Goal: Task Accomplishment & Management: Complete application form

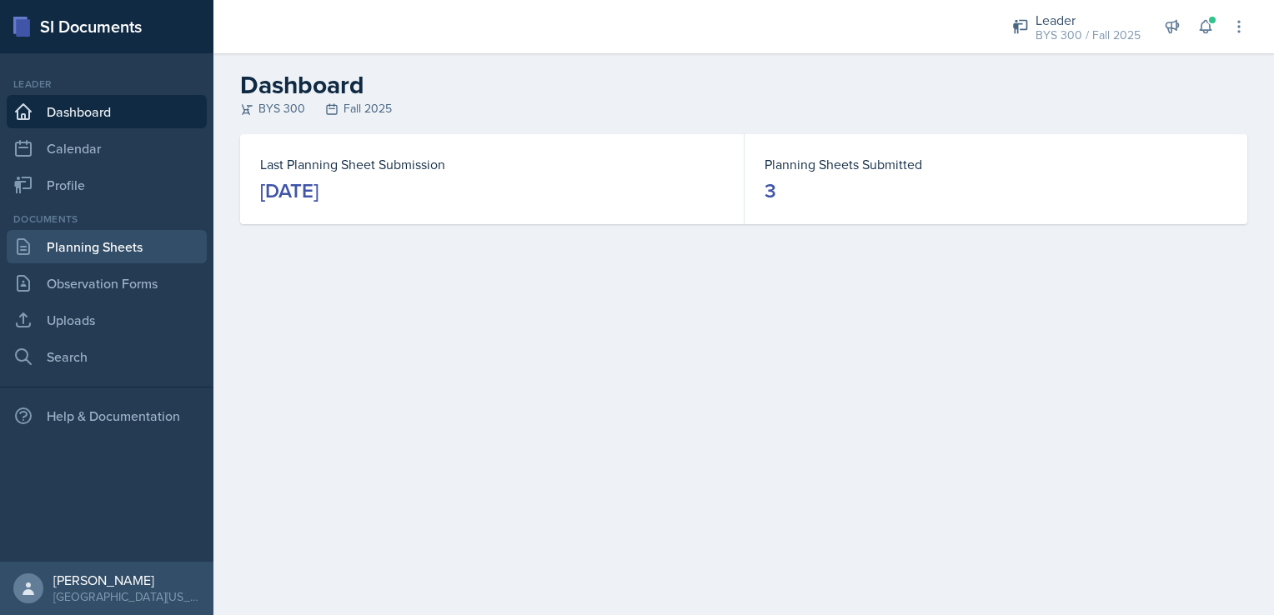
click at [154, 240] on link "Planning Sheets" at bounding box center [107, 246] width 200 height 33
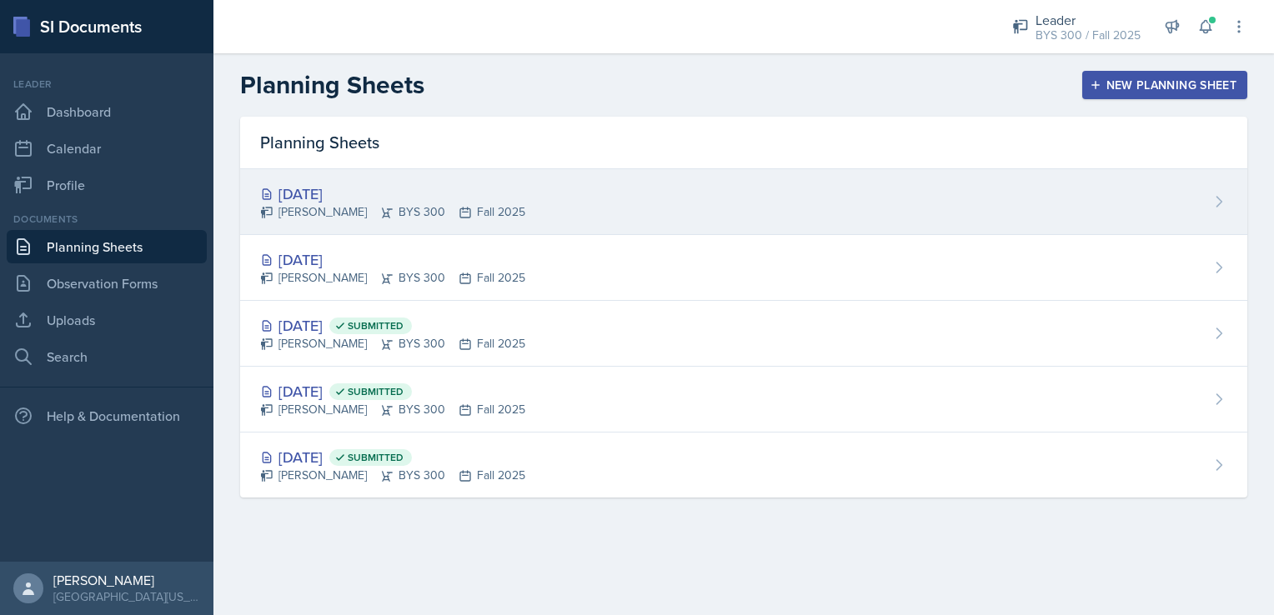
click at [807, 202] on div "[DATE] [PERSON_NAME] BYS 300 Fall 2025" at bounding box center [743, 202] width 1007 height 66
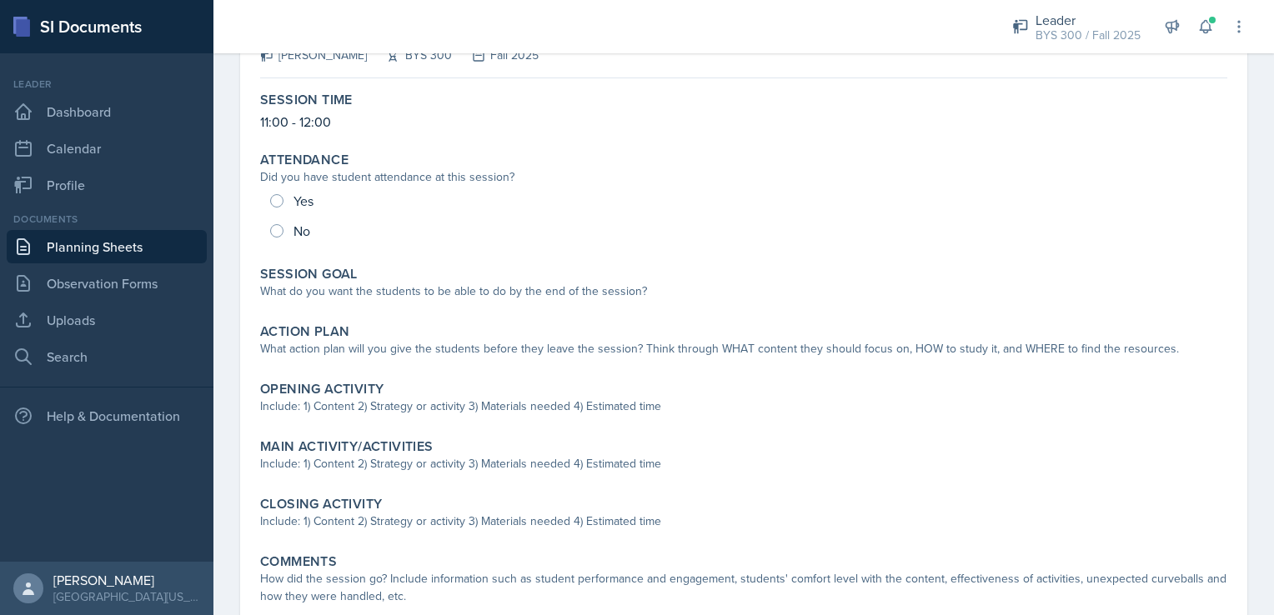
scroll to position [127, 0]
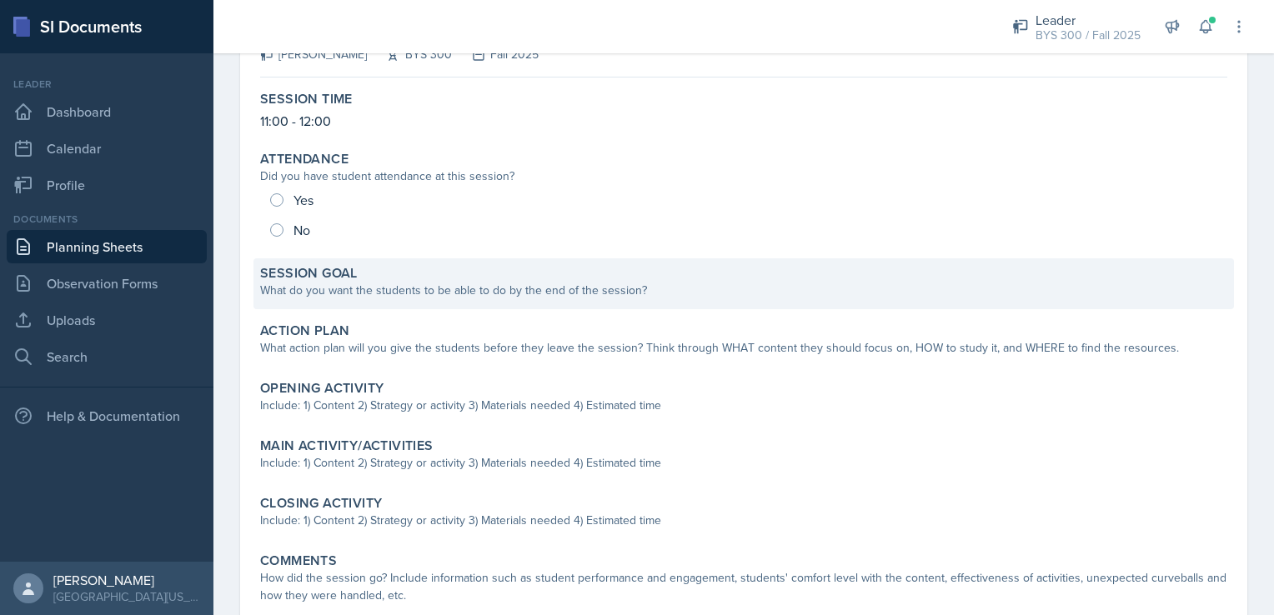
click at [384, 283] on div "What do you want the students to be able to do by the end of the session?" at bounding box center [743, 291] width 967 height 18
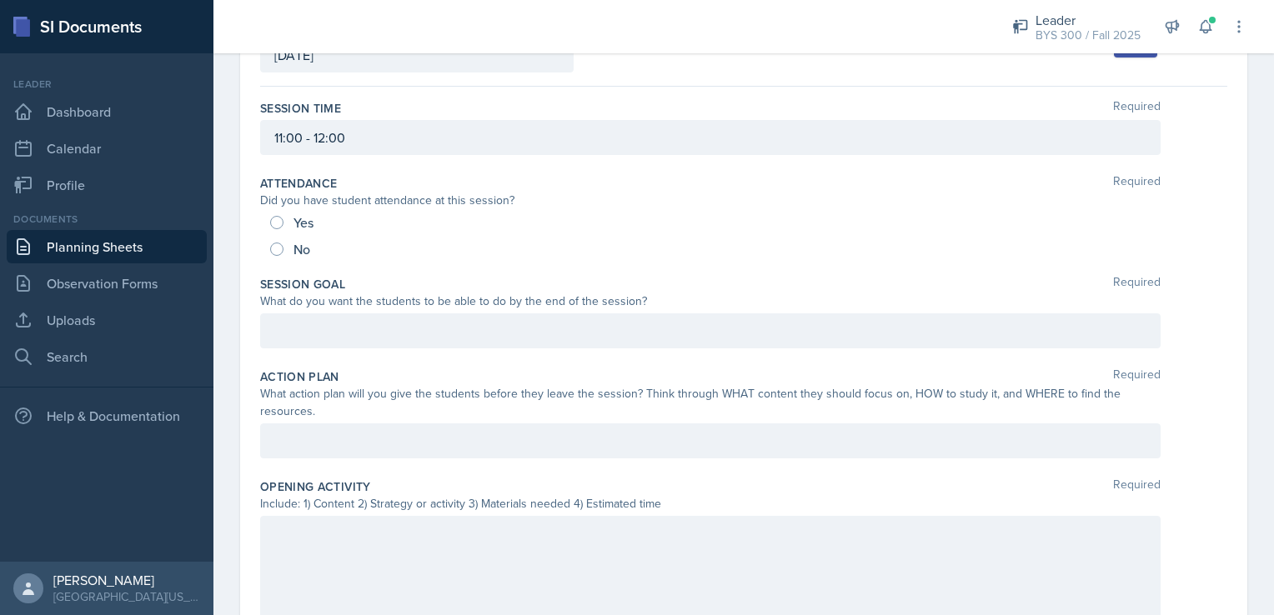
click at [412, 333] on div at bounding box center [710, 331] width 901 height 35
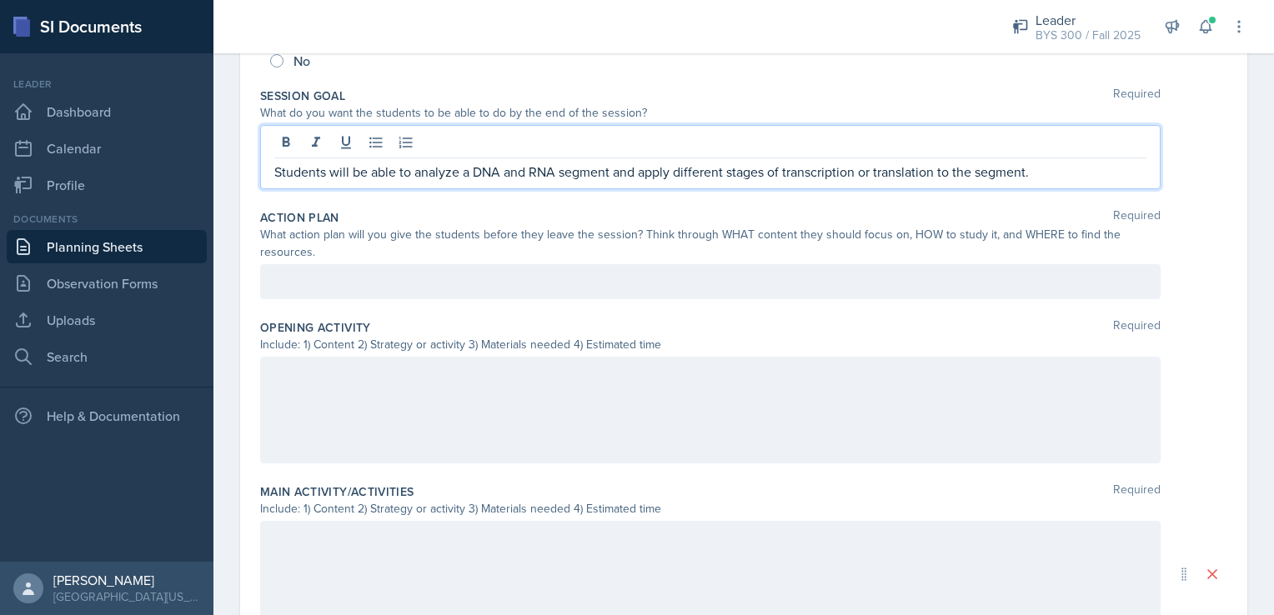
scroll to position [0, 0]
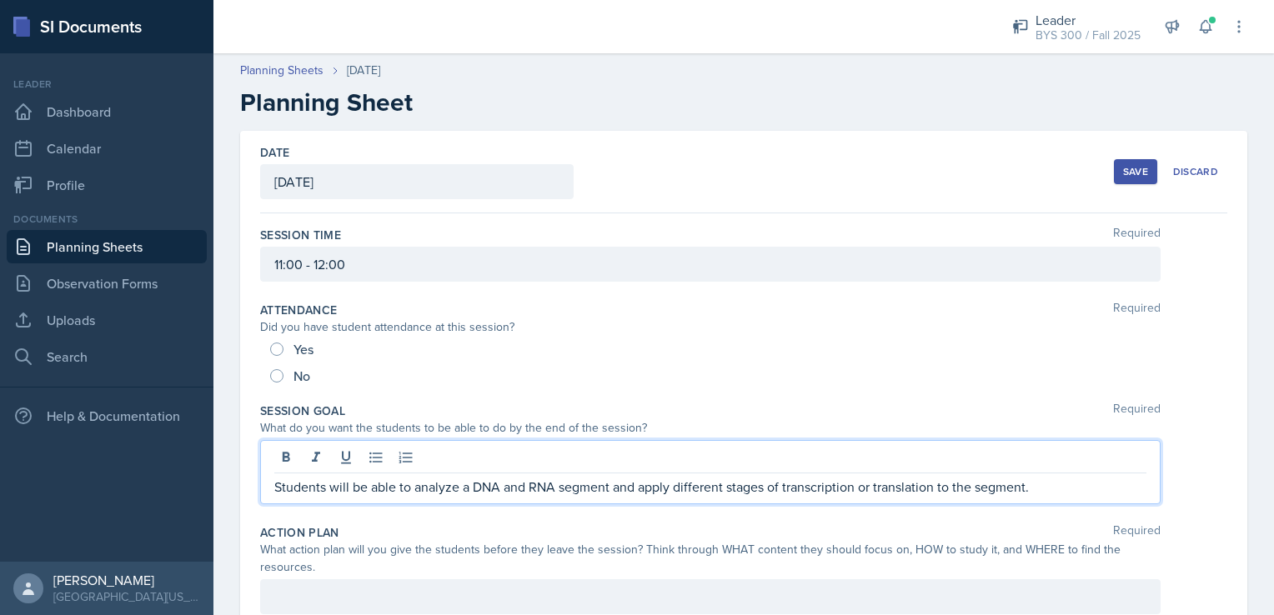
click at [1123, 168] on div "Save" at bounding box center [1135, 171] width 25 height 13
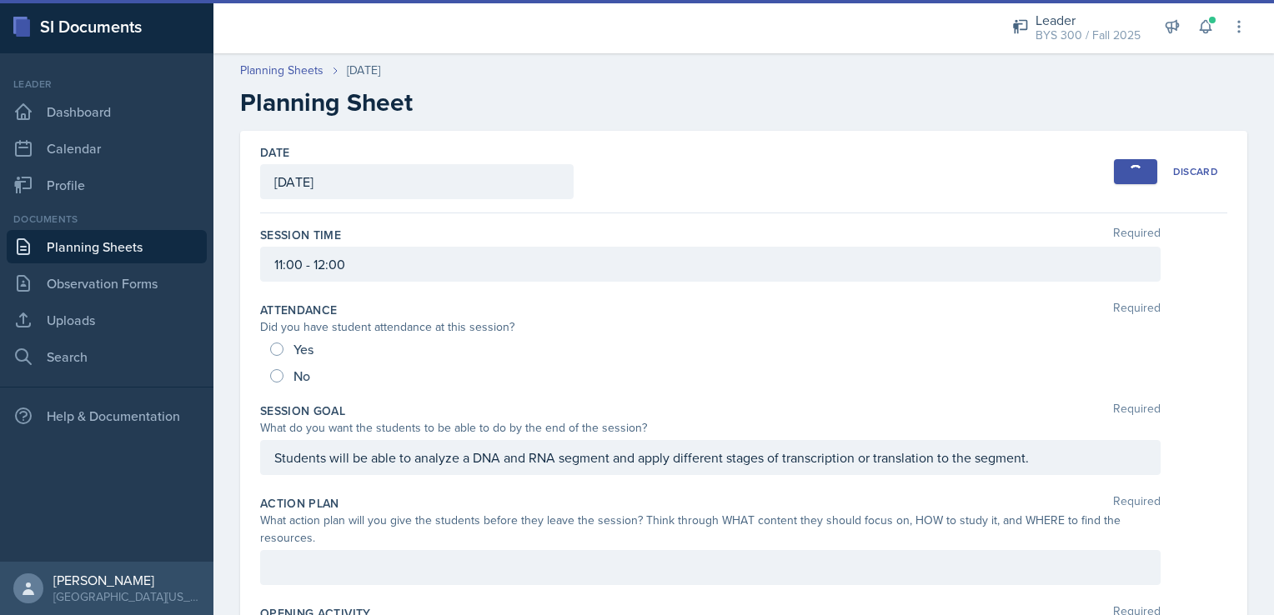
click at [113, 244] on link "Planning Sheets" at bounding box center [107, 246] width 200 height 33
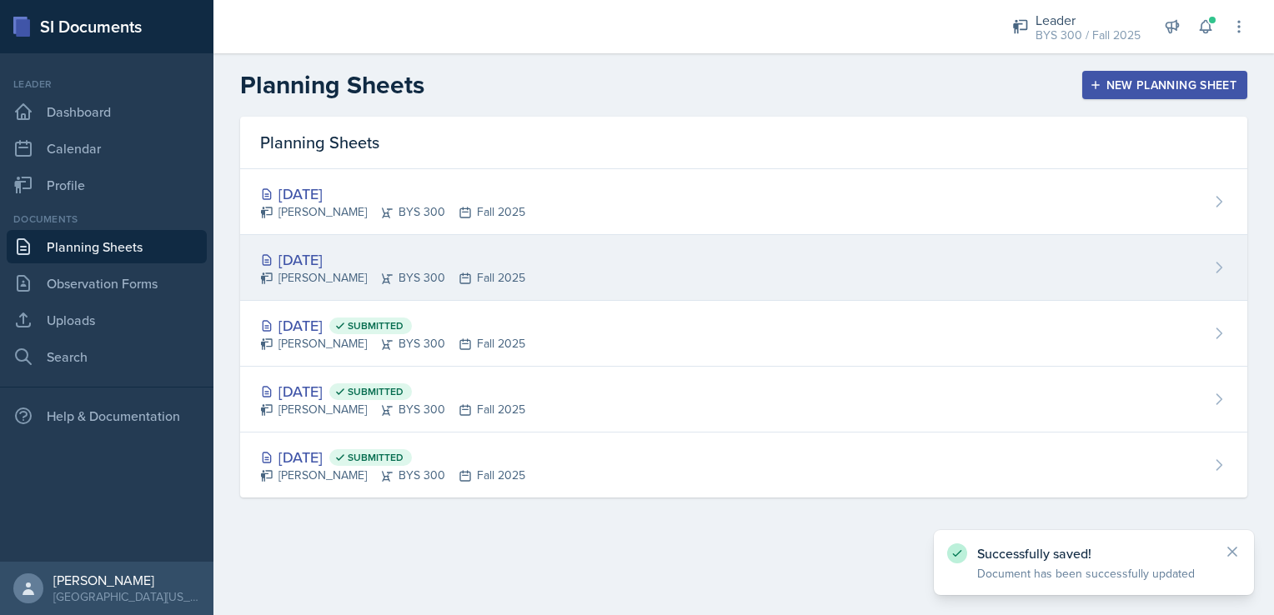
click at [354, 281] on div "[PERSON_NAME] BYS 300 Fall 2025" at bounding box center [392, 278] width 265 height 18
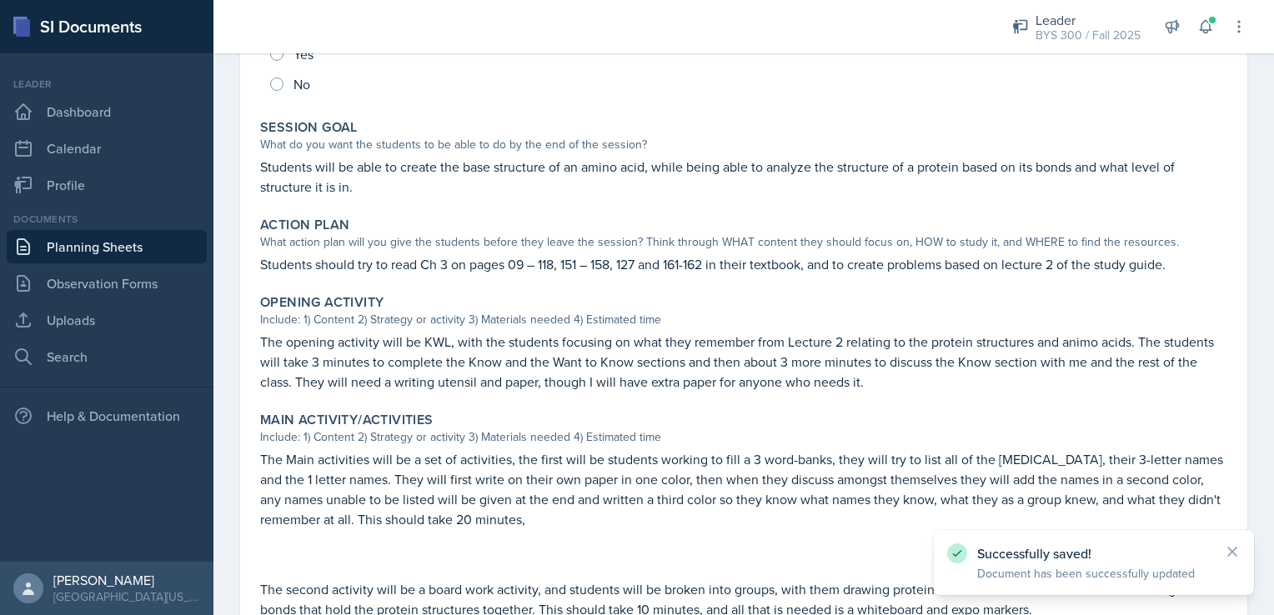
scroll to position [279, 0]
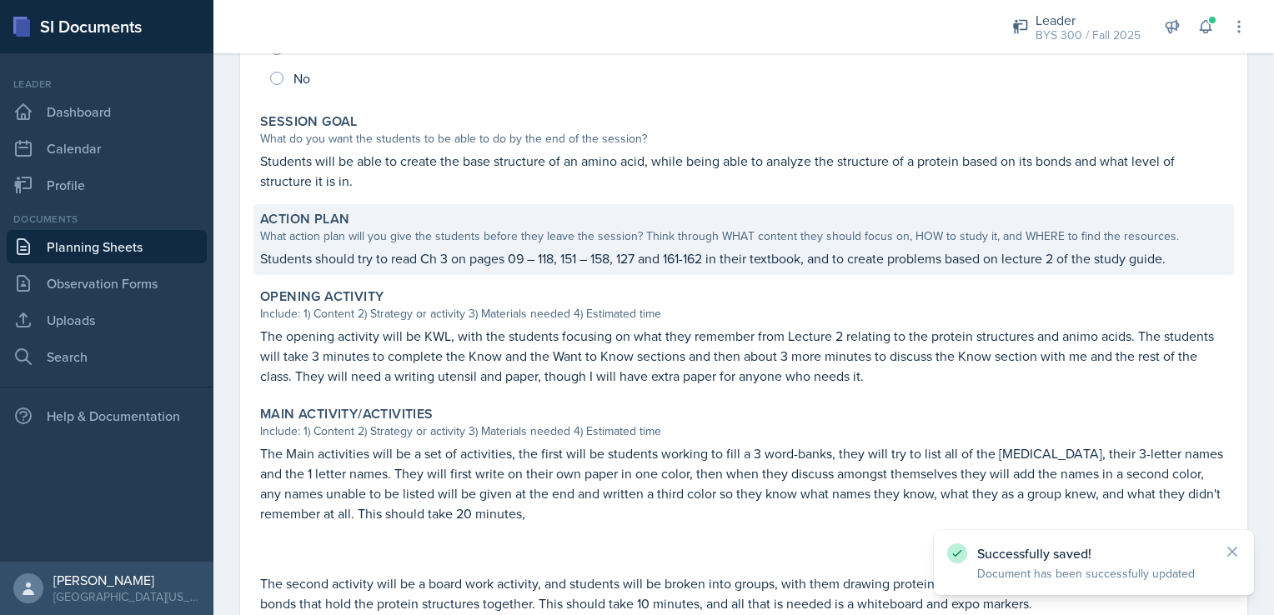
click at [517, 252] on p "Students should try to read Ch 3 on pages 09 – 118, 151 – 158, 127 and 161-162 …" at bounding box center [743, 259] width 967 height 20
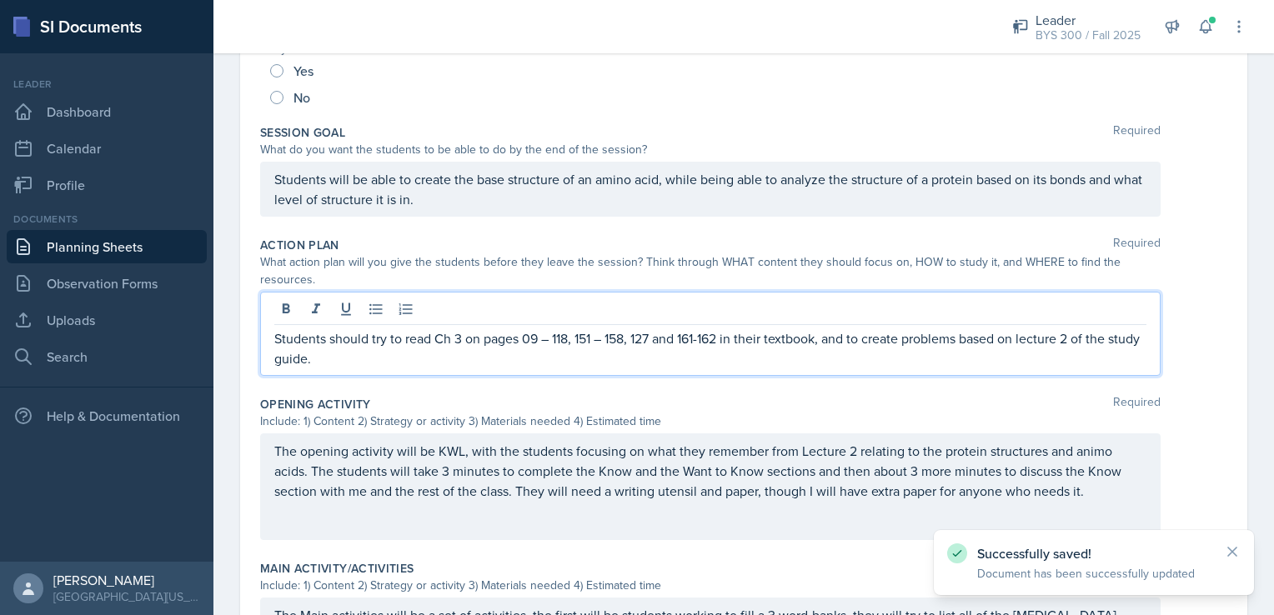
click at [490, 308] on div "Students should try to read Ch 3 on pages 09 – 118, 151 – 158, 127 and 161-162 …" at bounding box center [710, 334] width 901 height 84
click at [490, 308] on div at bounding box center [710, 312] width 872 height 28
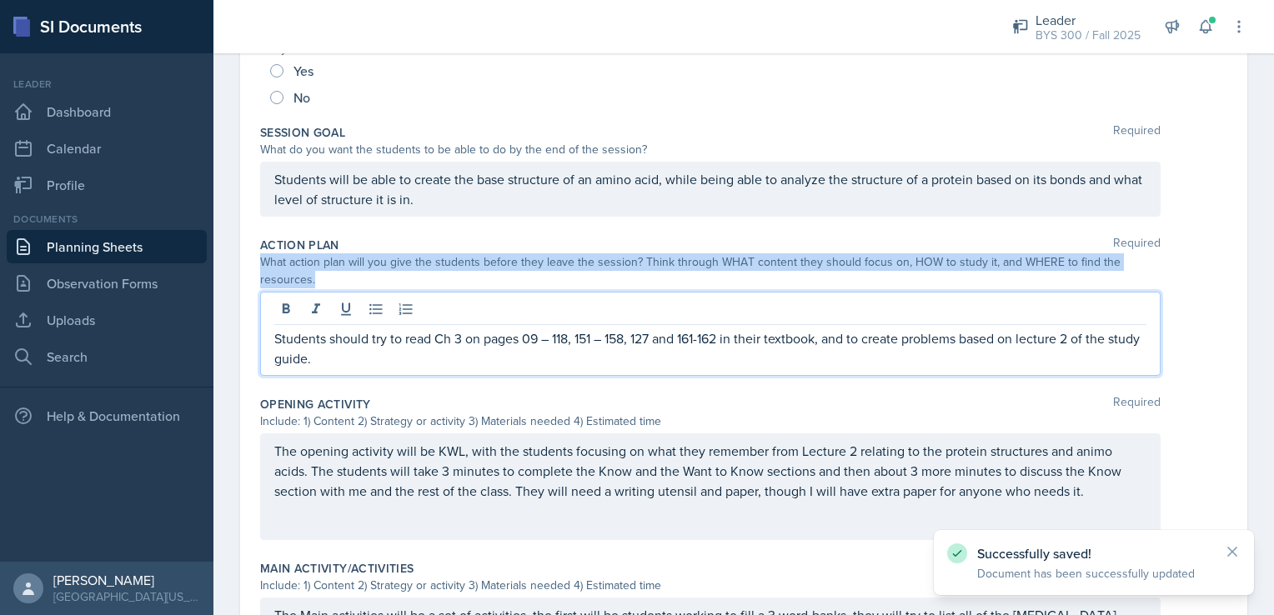
click at [490, 308] on div at bounding box center [710, 312] width 872 height 28
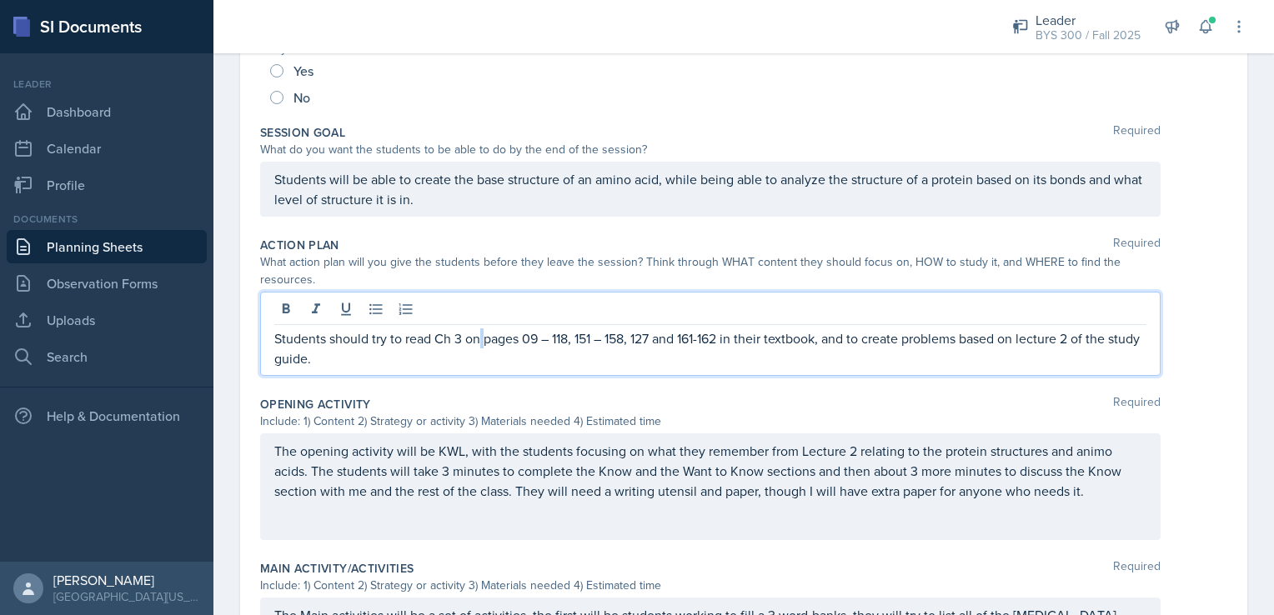
drag, startPoint x: 490, startPoint y: 308, endPoint x: 484, endPoint y: 332, distance: 25.1
click at [484, 332] on p "Students should try to read Ch 3 on pages 09 – 118, 151 – 158, 127 and 161-162 …" at bounding box center [710, 349] width 872 height 40
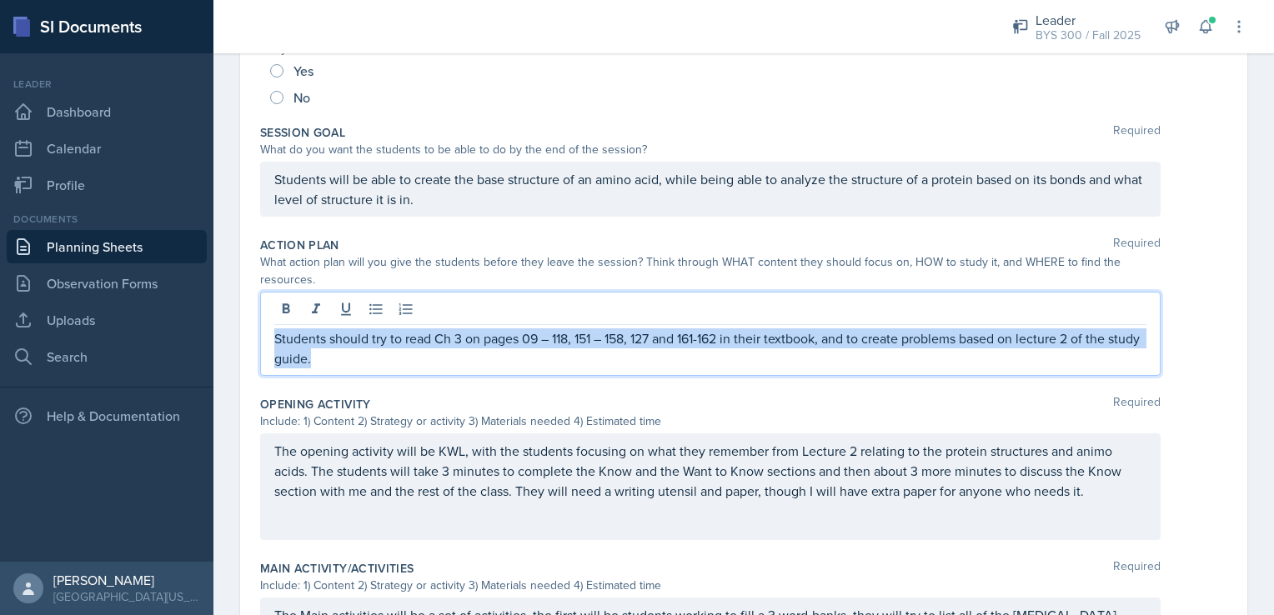
click at [484, 332] on p "Students should try to read Ch 3 on pages 09 – 118, 151 – 158, 127 and 161-162 …" at bounding box center [710, 349] width 872 height 40
copy p "Students should try to read Ch 3 on pages 09 – 118, 151 – 158, 127 and 161-162 …"
click at [153, 251] on link "Planning Sheets" at bounding box center [107, 246] width 200 height 33
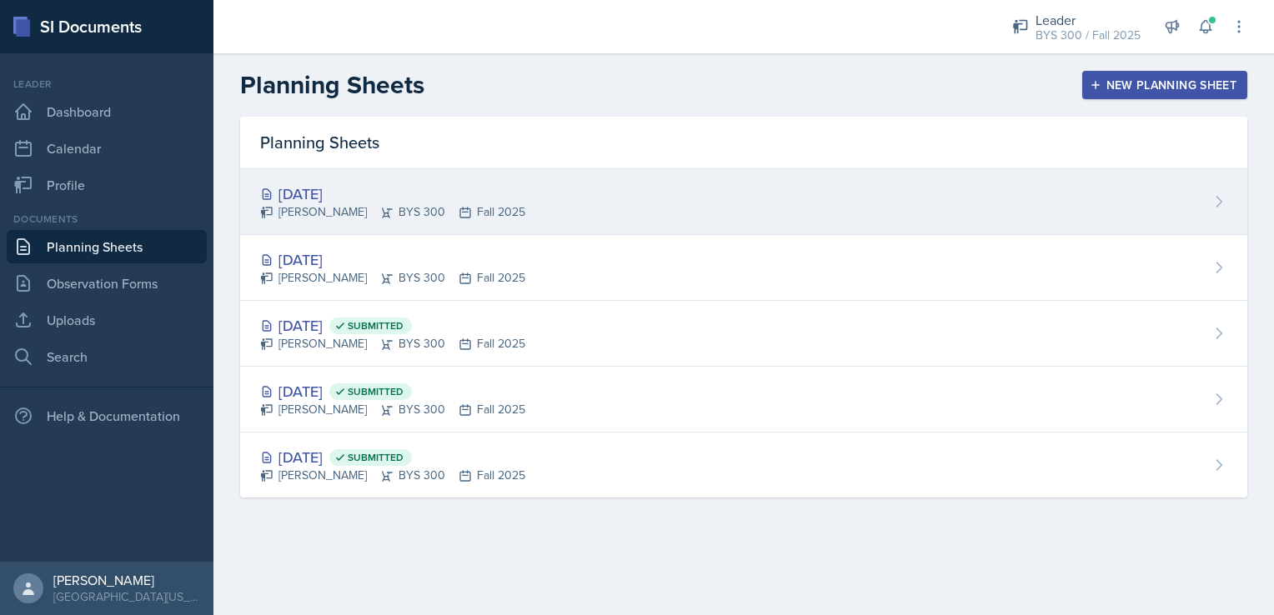
click at [382, 215] on icon at bounding box center [387, 213] width 11 height 10
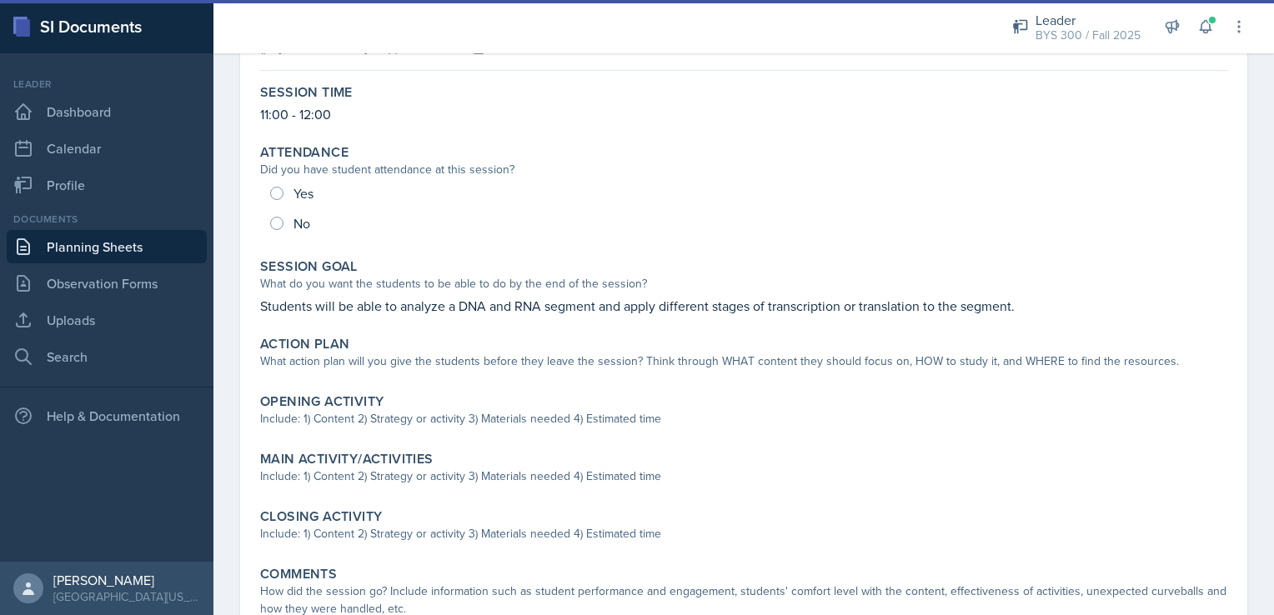
scroll to position [160, 0]
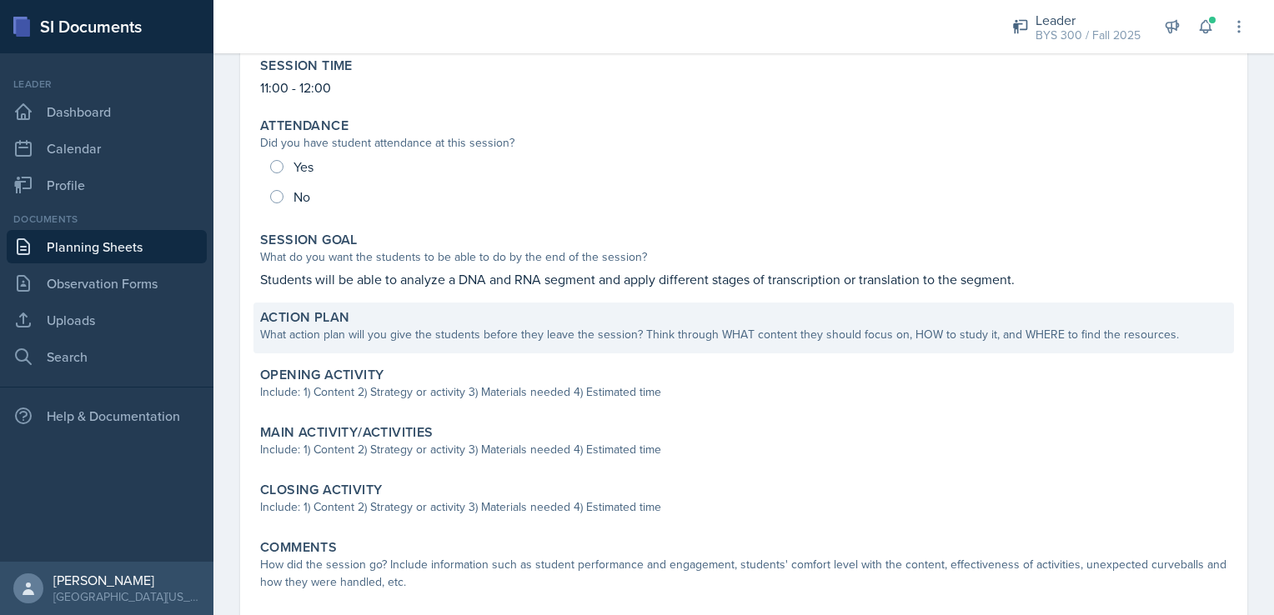
click at [404, 335] on div "What action plan will you give the students before they leave the session? Thin…" at bounding box center [743, 335] width 967 height 18
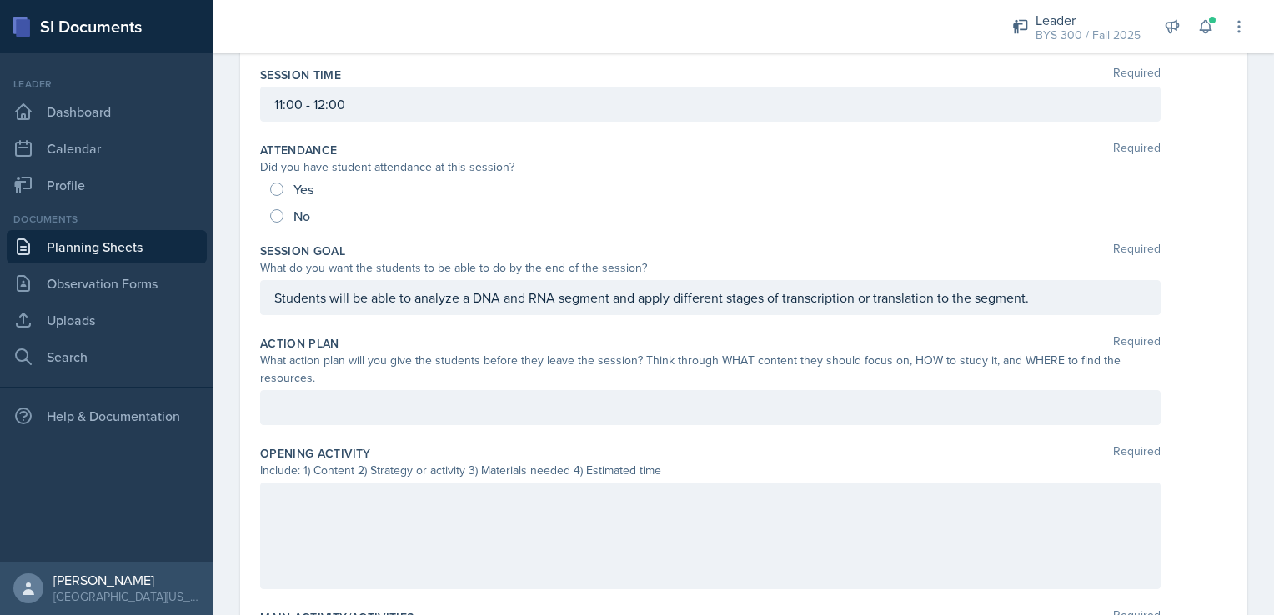
click at [370, 403] on div at bounding box center [710, 407] width 901 height 35
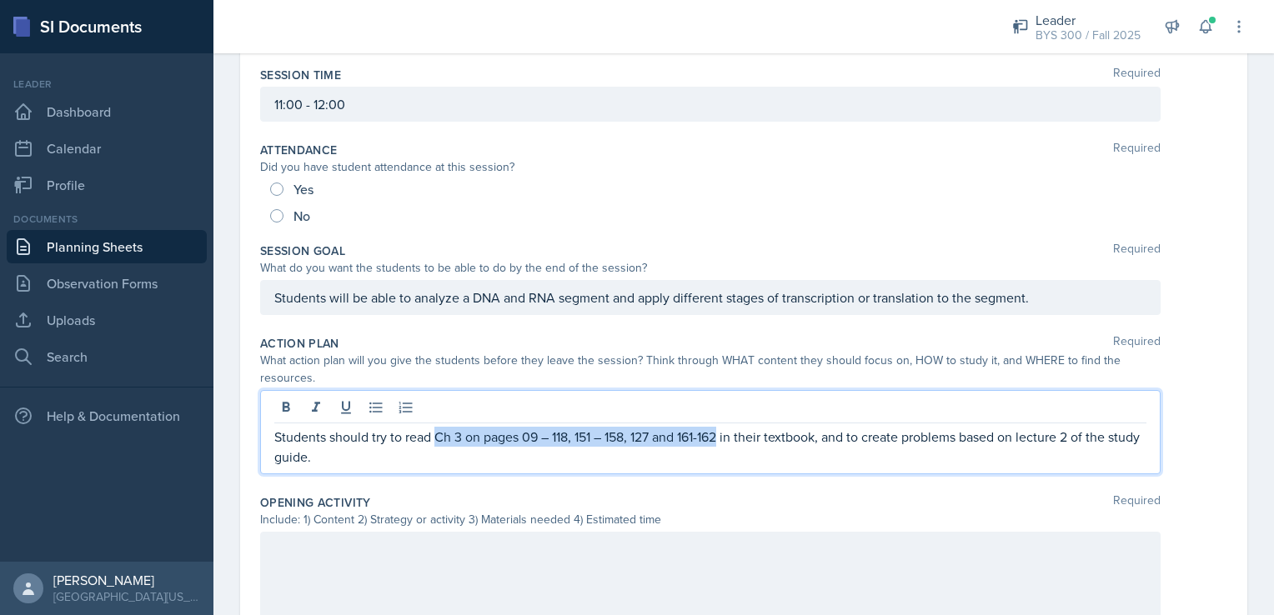
drag, startPoint x: 434, startPoint y: 435, endPoint x: 724, endPoint y: 434, distance: 289.4
click at [724, 434] on p "Students should try to read Ch 3 on pages 09 – 118, 151 – 158, 127 and 161-162 …" at bounding box center [710, 447] width 872 height 40
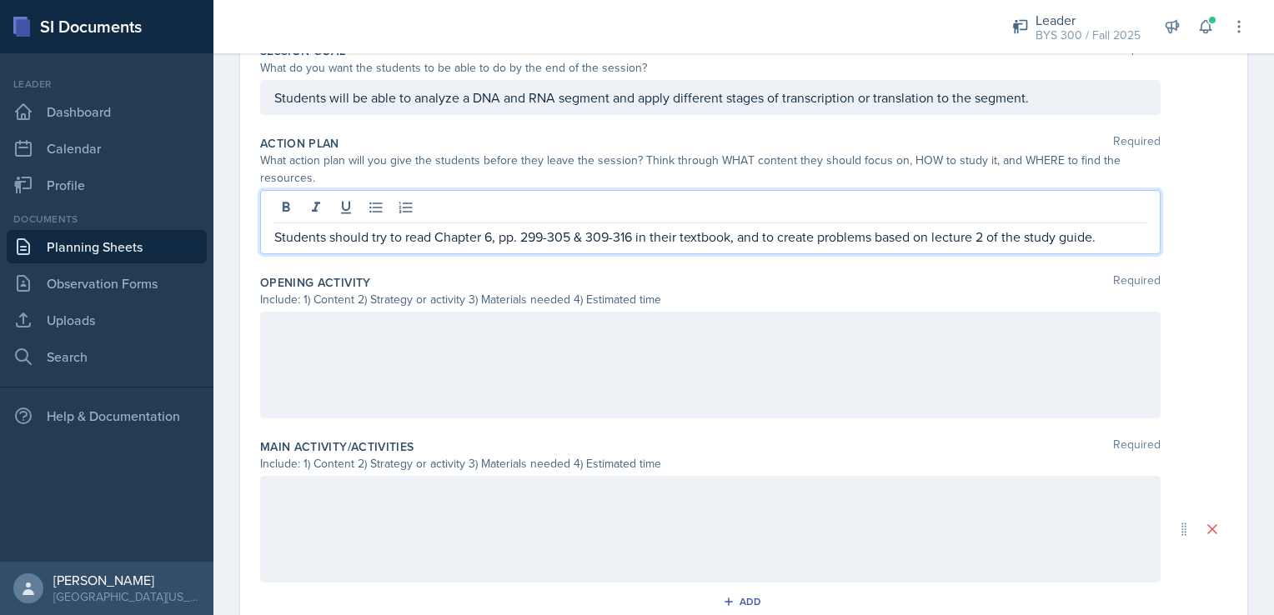
scroll to position [0, 0]
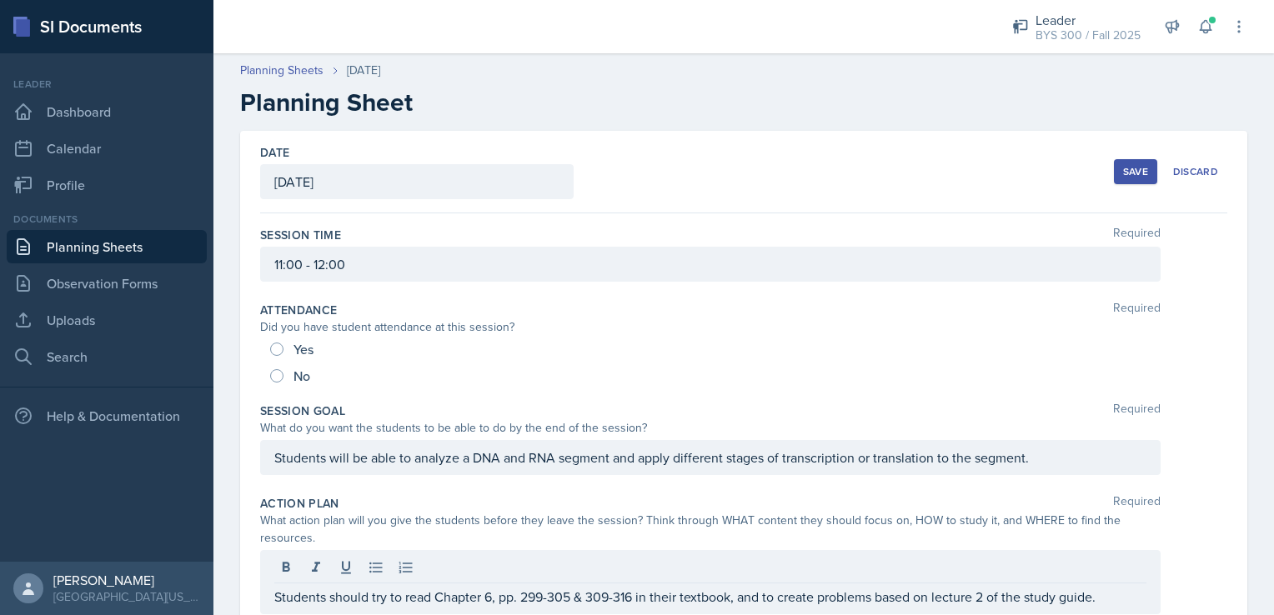
click at [1116, 182] on button "Save" at bounding box center [1135, 171] width 43 height 25
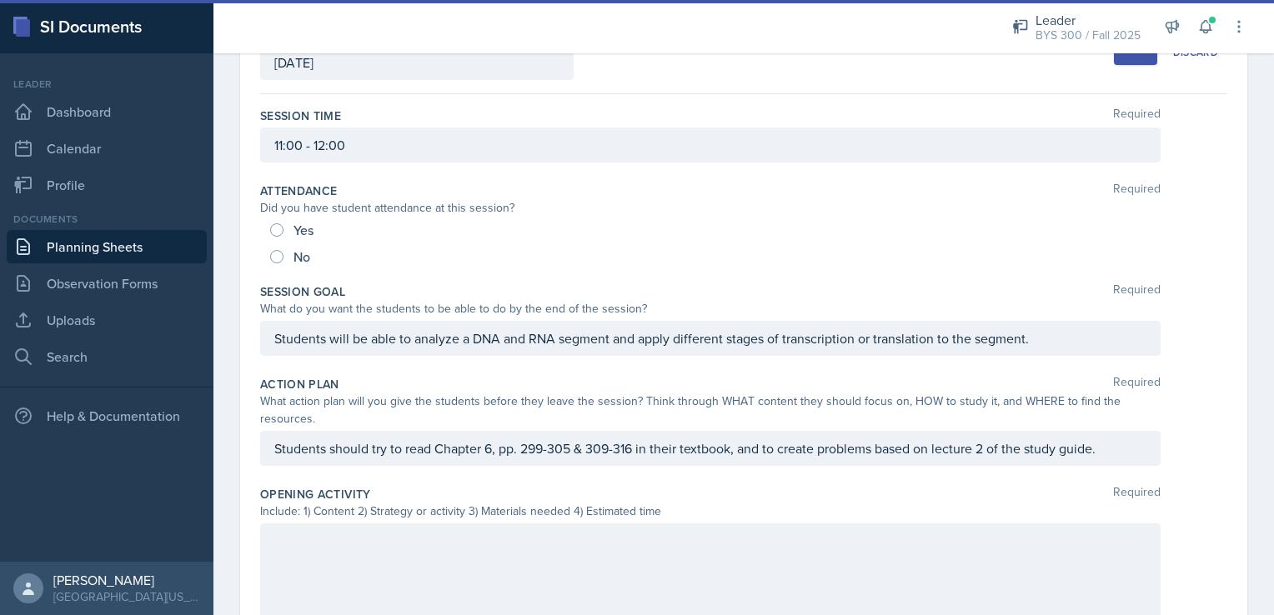
scroll to position [120, 0]
click at [140, 249] on link "Planning Sheets" at bounding box center [107, 246] width 200 height 33
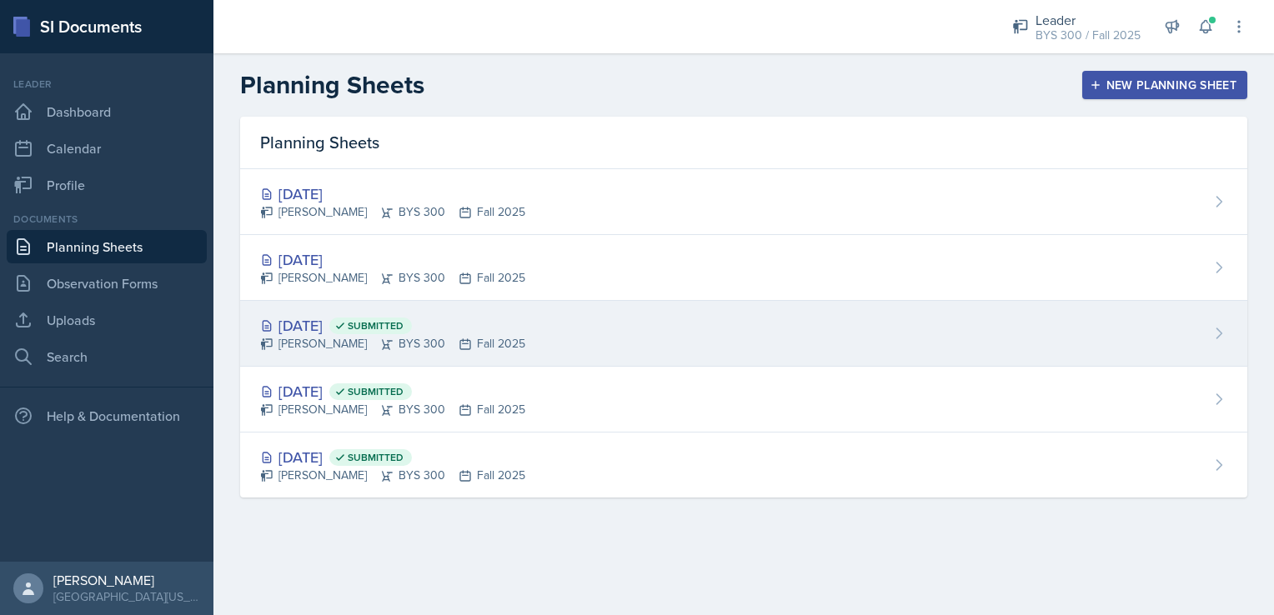
click at [361, 323] on div "[DATE] Submitted" at bounding box center [392, 325] width 265 height 23
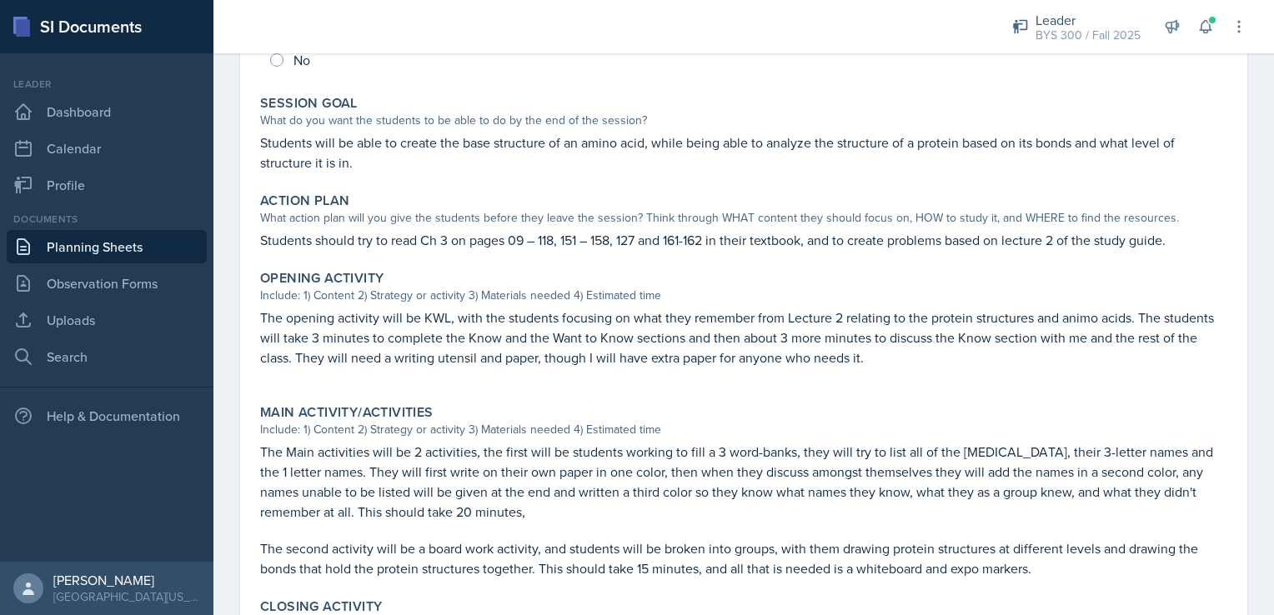
scroll to position [299, 0]
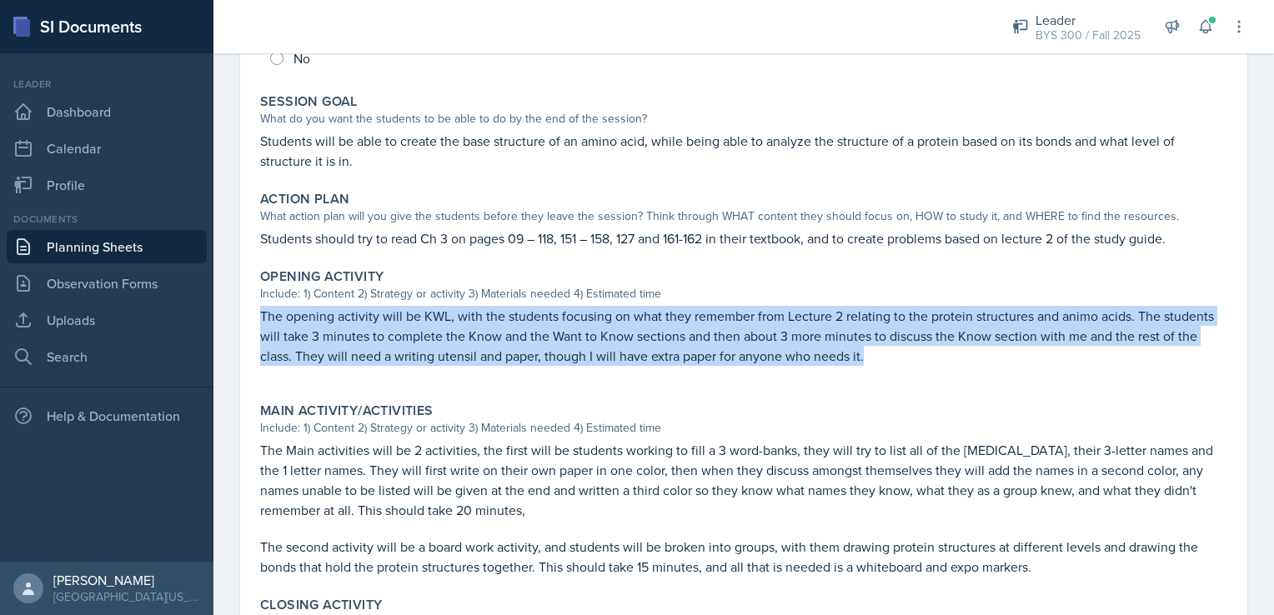
drag, startPoint x: 261, startPoint y: 315, endPoint x: 871, endPoint y: 357, distance: 611.9
click at [871, 357] on p "The opening activity will be KWL, with the students focusing on what they remem…" at bounding box center [743, 336] width 967 height 60
copy p "The opening activity will be KWL, with the students focusing on what they remem…"
click at [112, 244] on link "Planning Sheets" at bounding box center [107, 246] width 200 height 33
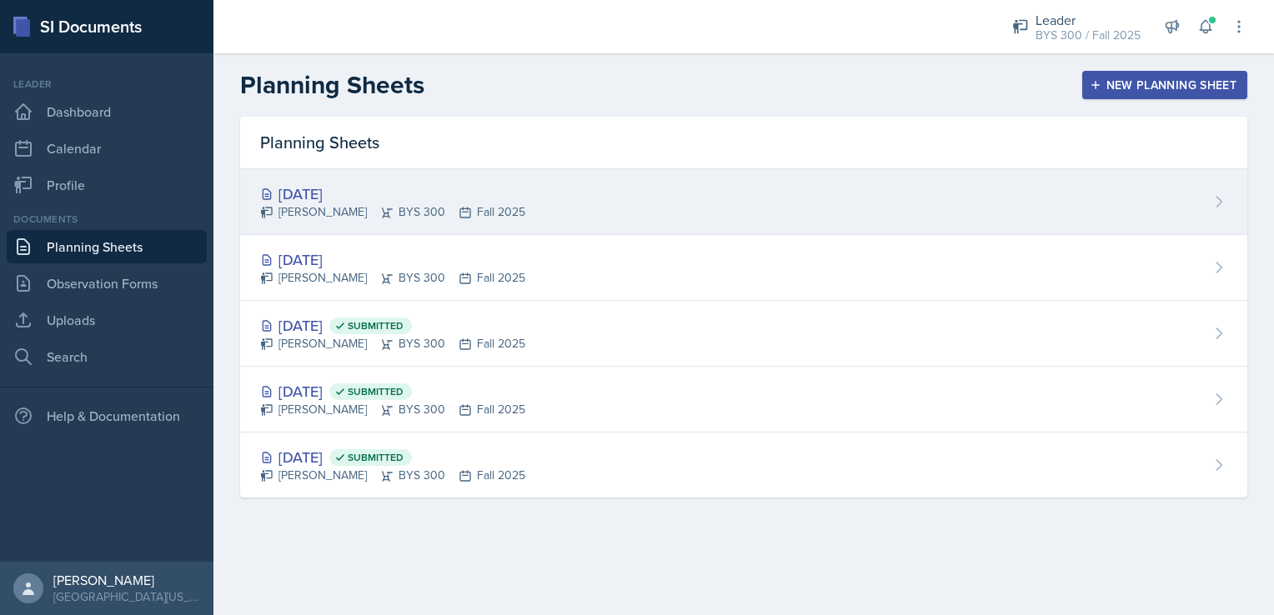
click at [512, 215] on div "[PERSON_NAME] BYS 300 Fall 2025" at bounding box center [392, 212] width 265 height 18
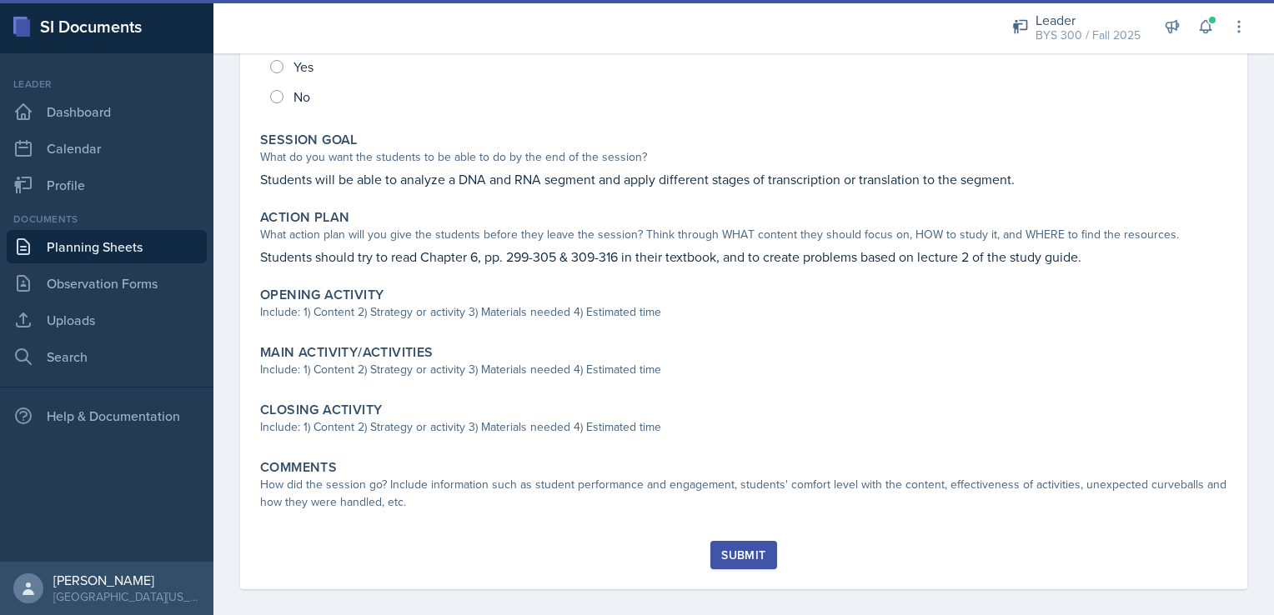
scroll to position [267, 0]
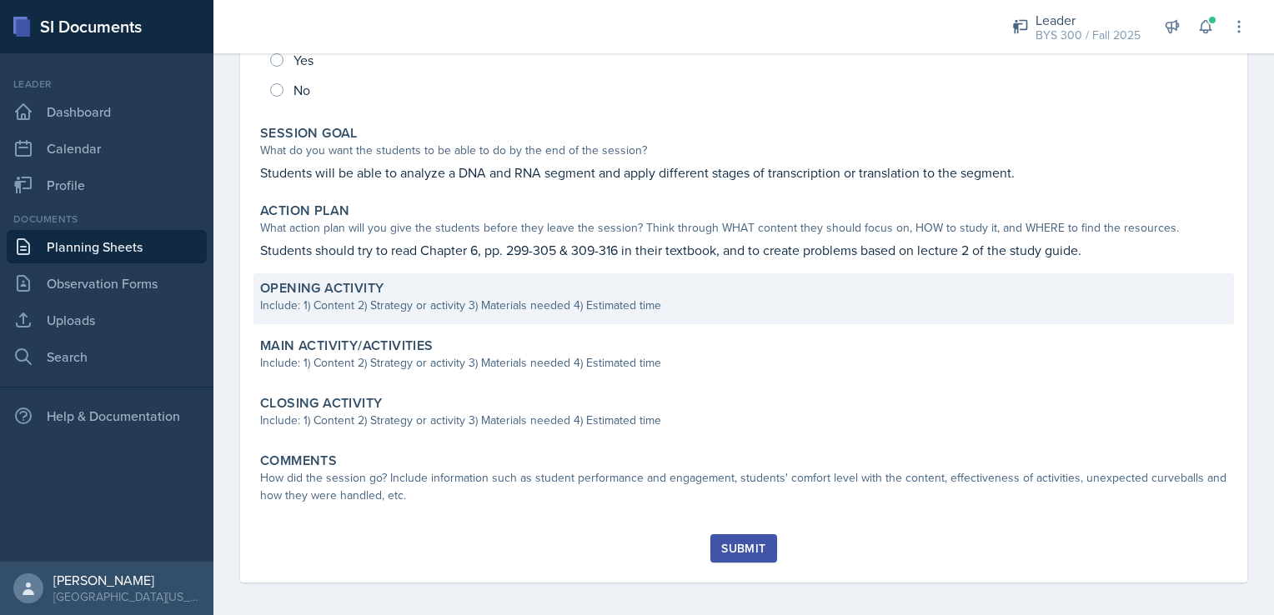
click at [500, 295] on div "Opening Activity" at bounding box center [743, 288] width 967 height 17
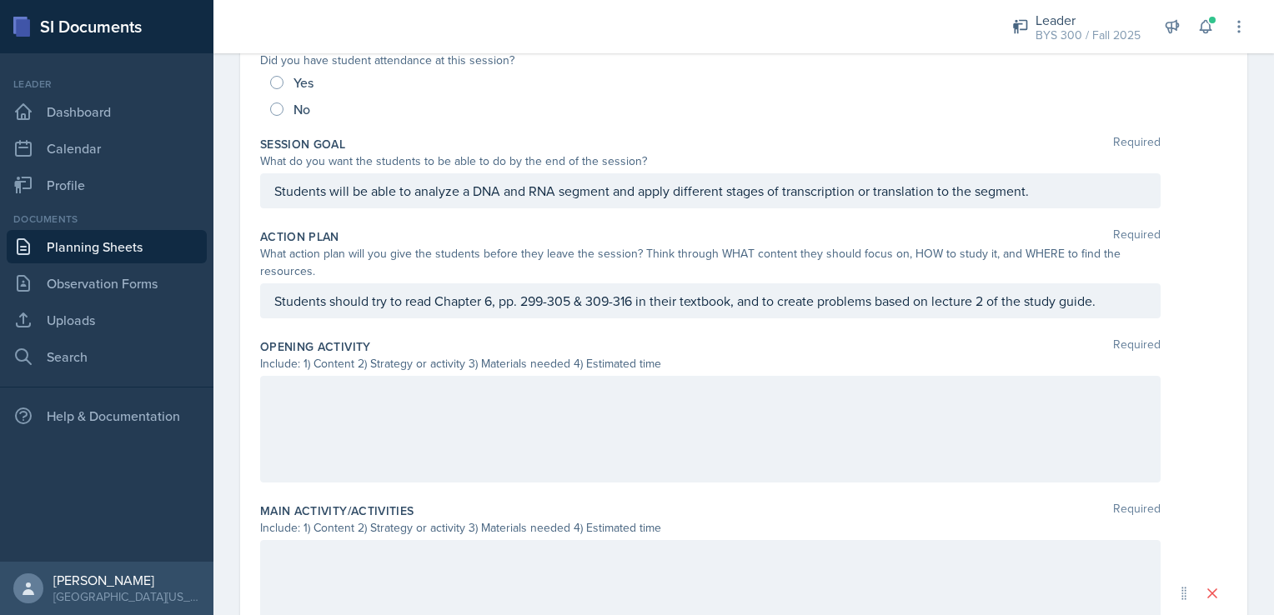
click at [459, 402] on div at bounding box center [710, 429] width 901 height 107
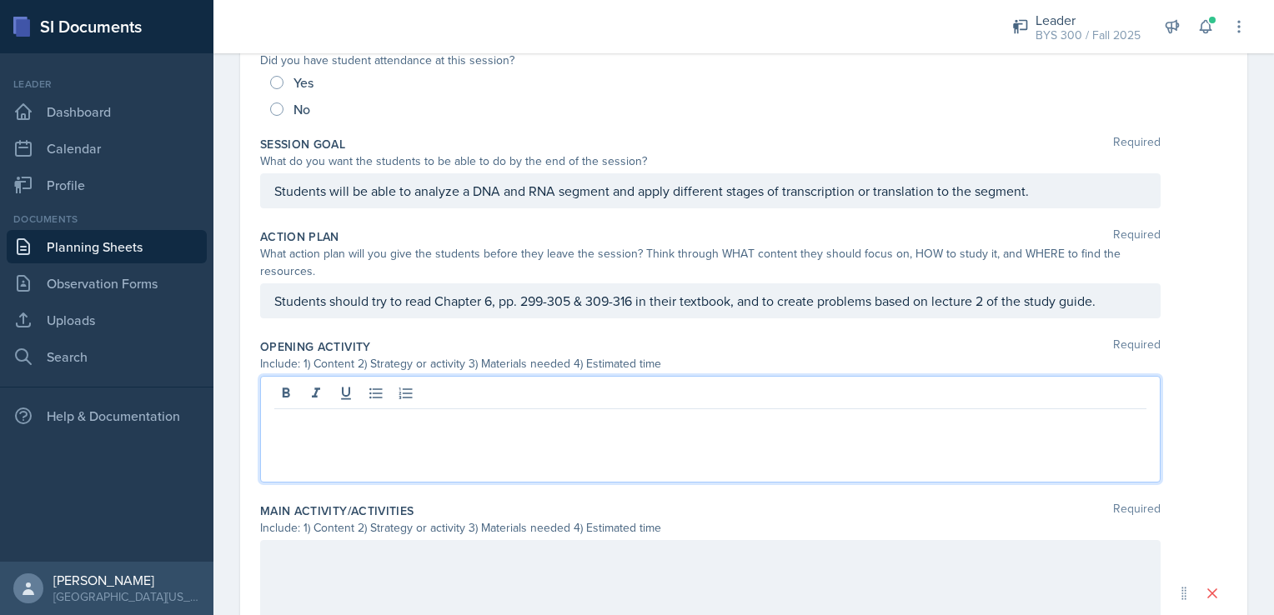
scroll to position [295, 0]
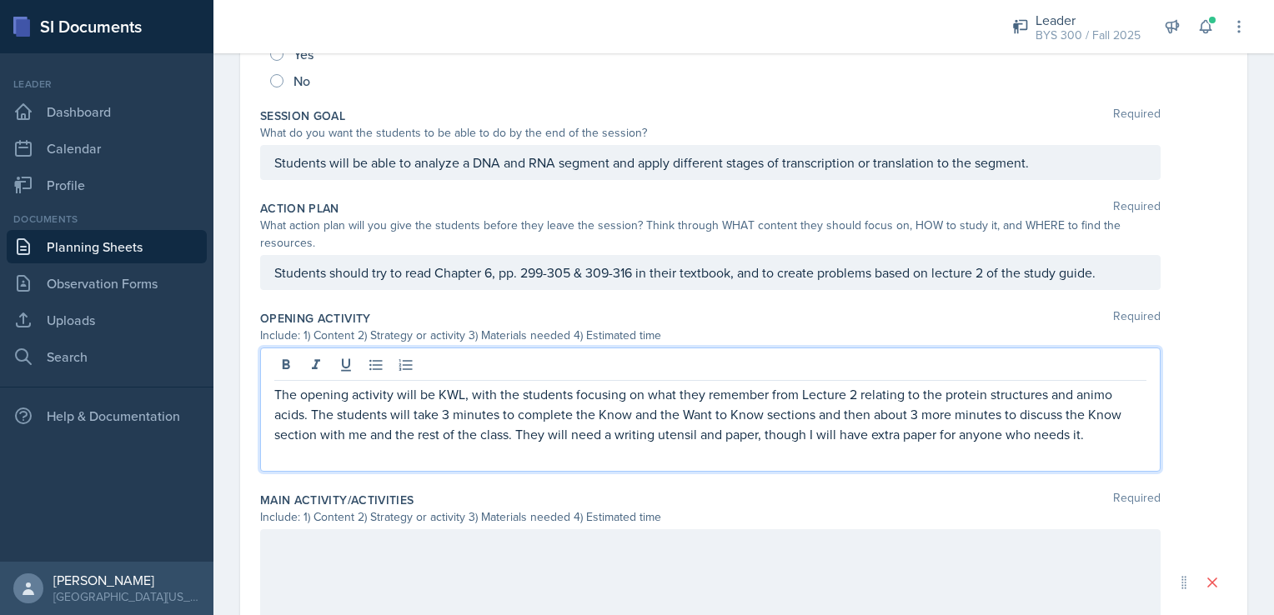
click at [851, 391] on p "The opening activity will be KWL, with the students focusing on what they remem…" at bounding box center [710, 414] width 872 height 60
drag, startPoint x: 944, startPoint y: 394, endPoint x: 304, endPoint y: 417, distance: 640.0
click at [304, 417] on p "The opening activity will be KWL, with the students focusing on what they remem…" at bounding box center [710, 414] width 872 height 60
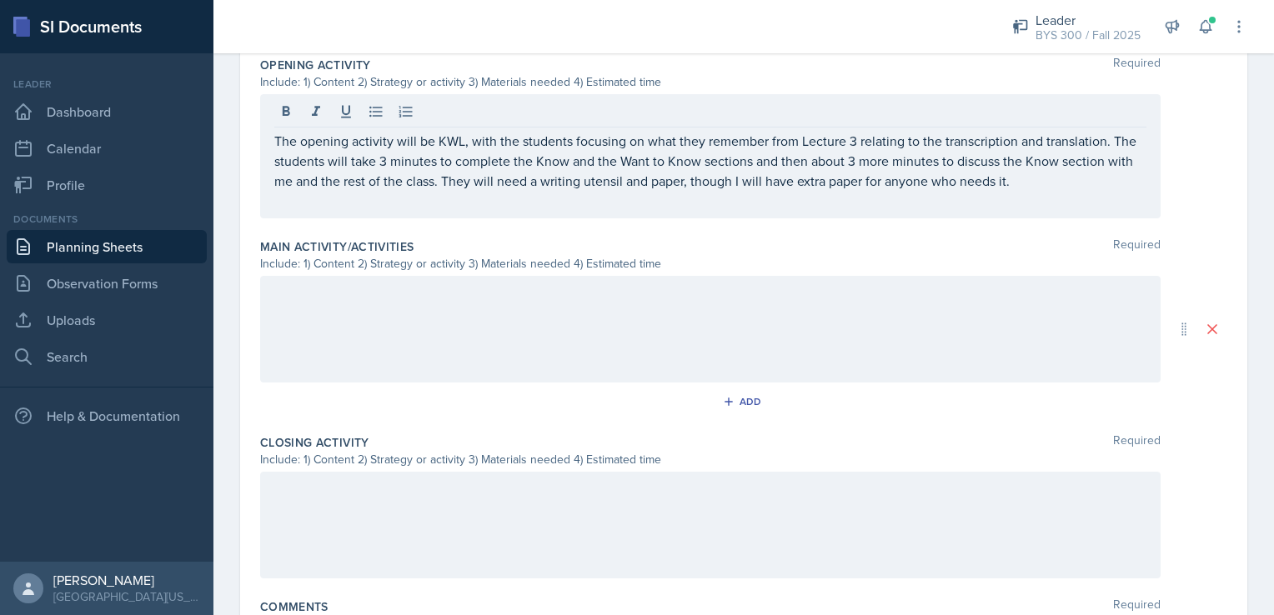
click at [591, 307] on div at bounding box center [710, 329] width 901 height 107
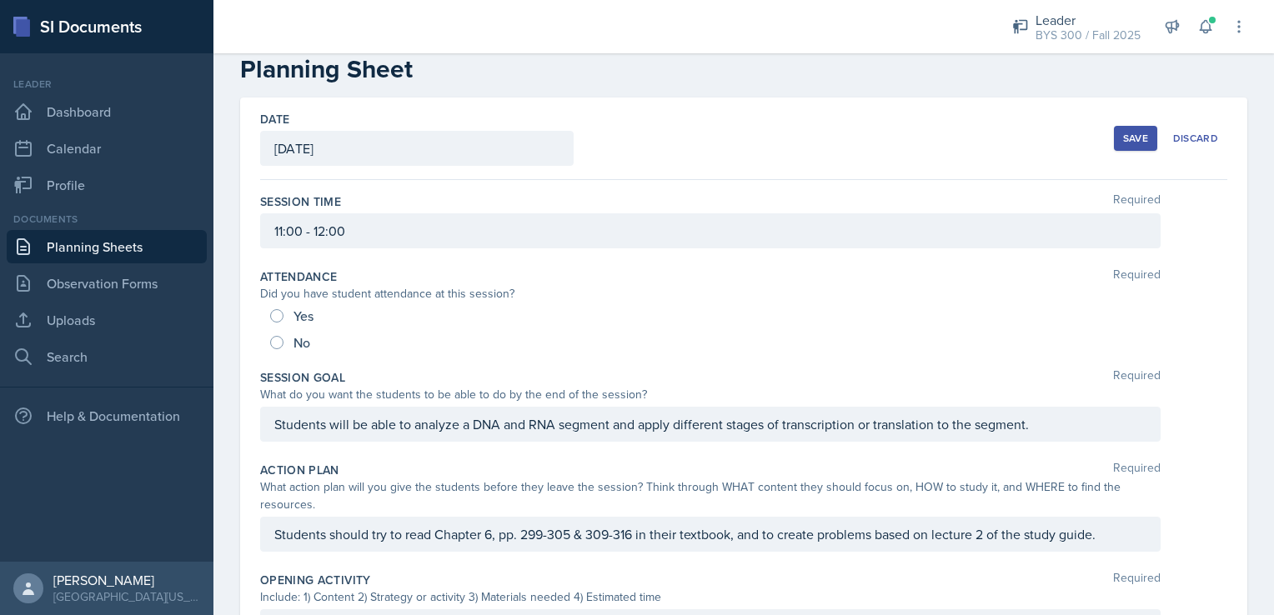
scroll to position [8, 0]
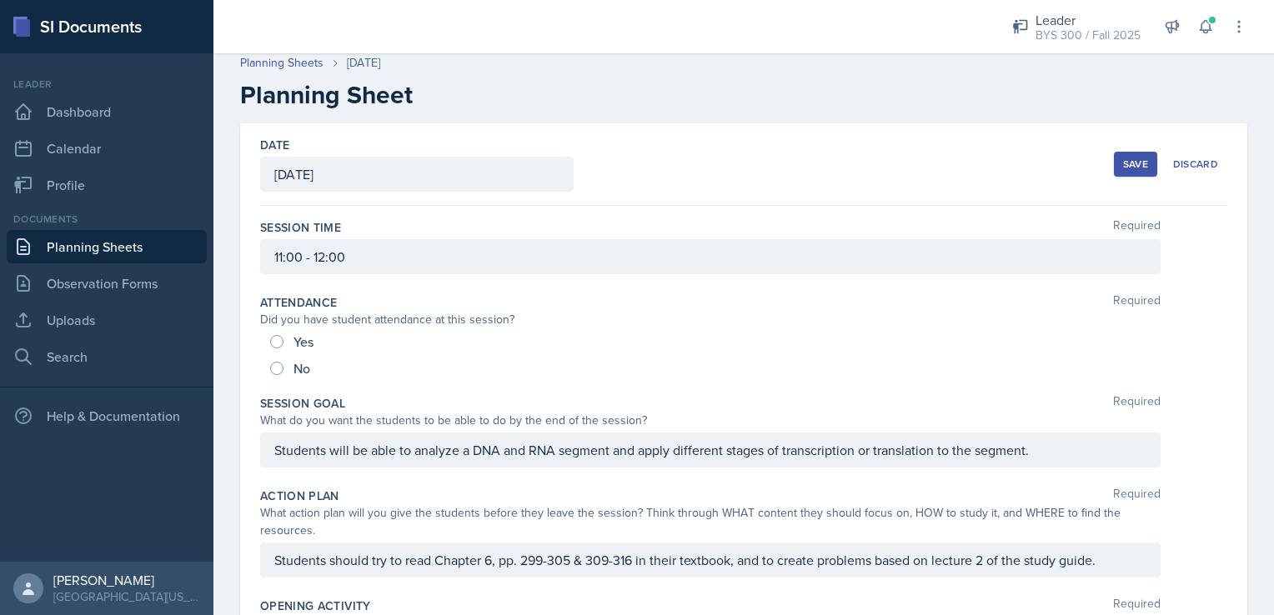
click at [1130, 162] on div "Save" at bounding box center [1135, 164] width 25 height 13
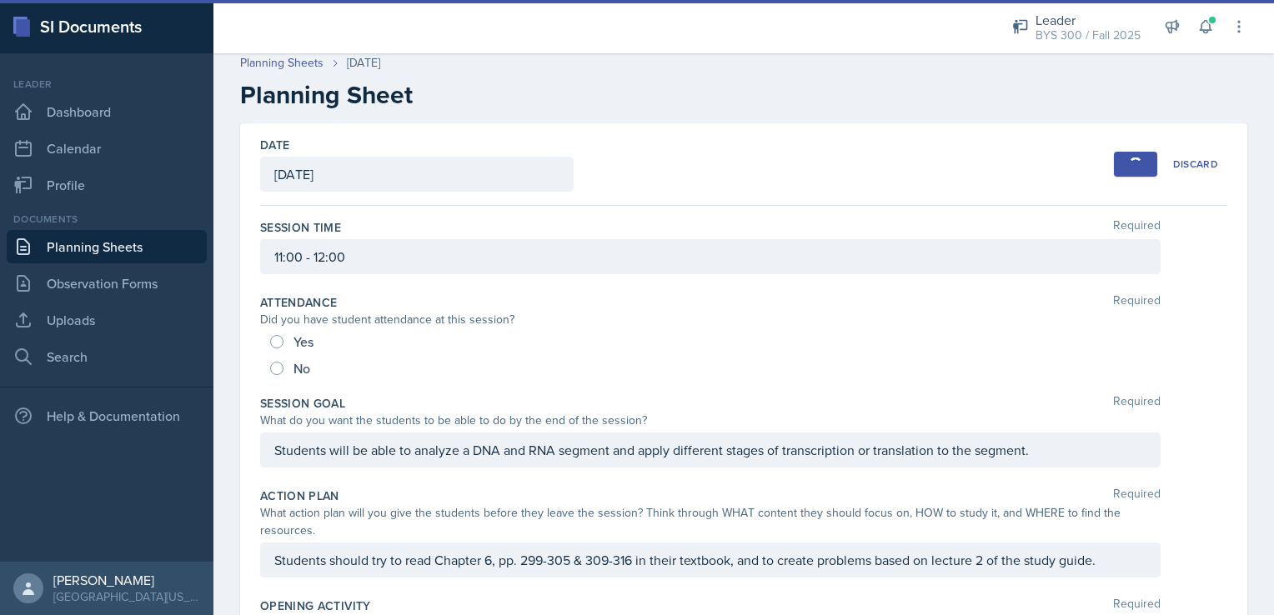
click at [119, 236] on link "Planning Sheets" at bounding box center [107, 246] width 200 height 33
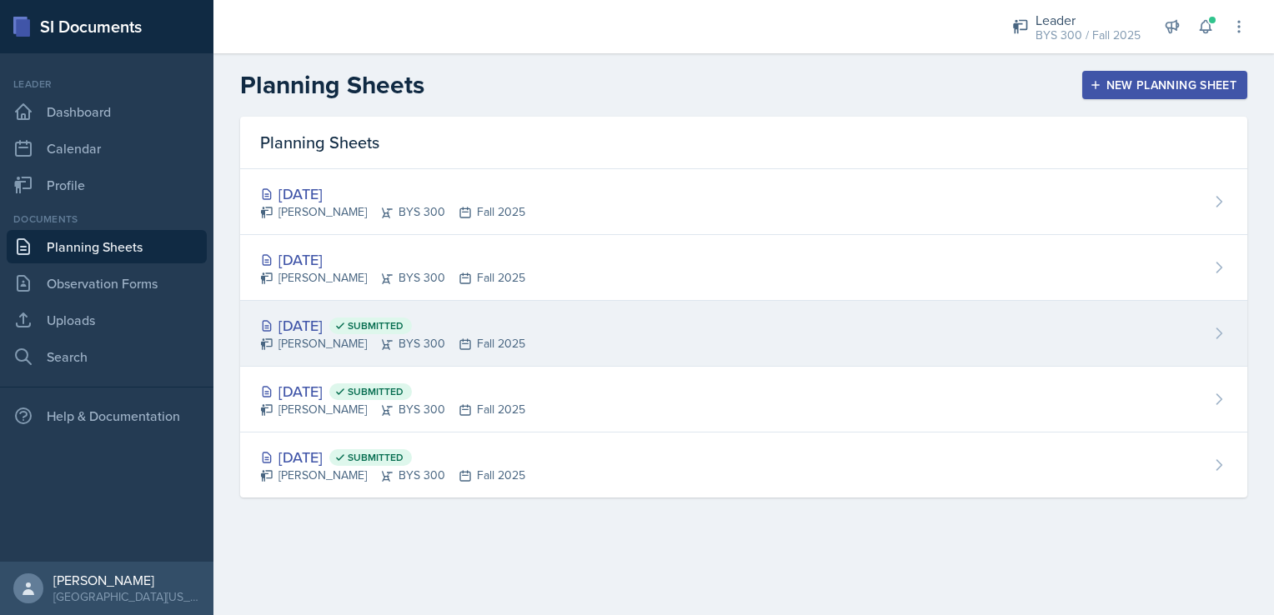
click at [366, 339] on div "[PERSON_NAME] BYS 300 Fall 2025" at bounding box center [392, 344] width 265 height 18
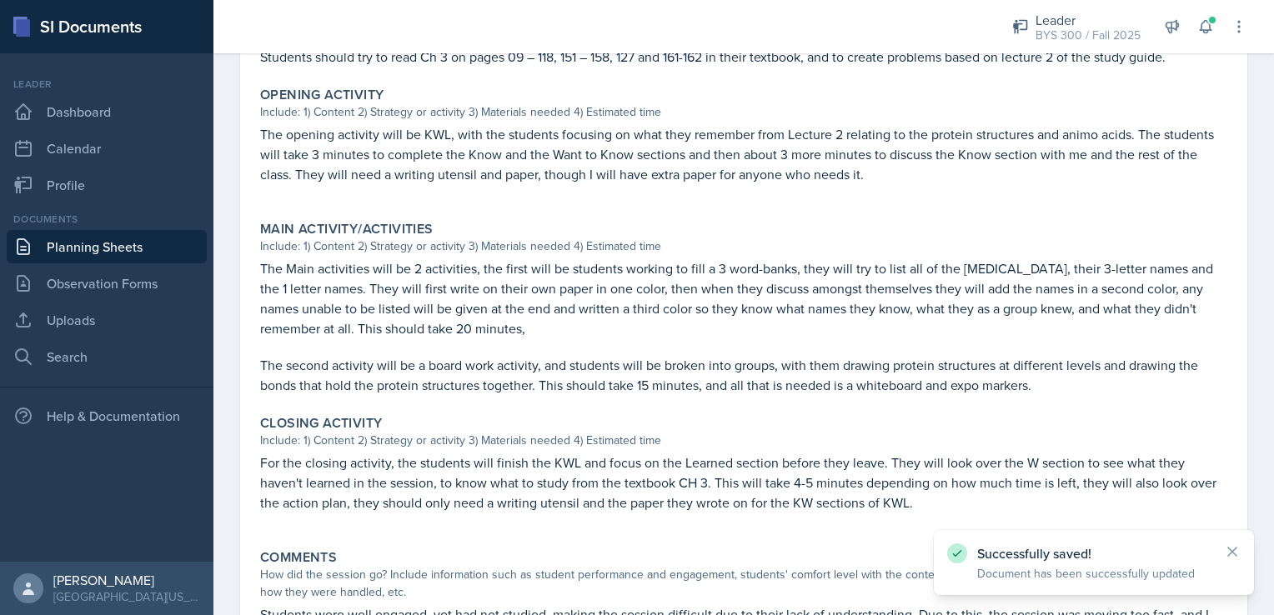
scroll to position [484, 0]
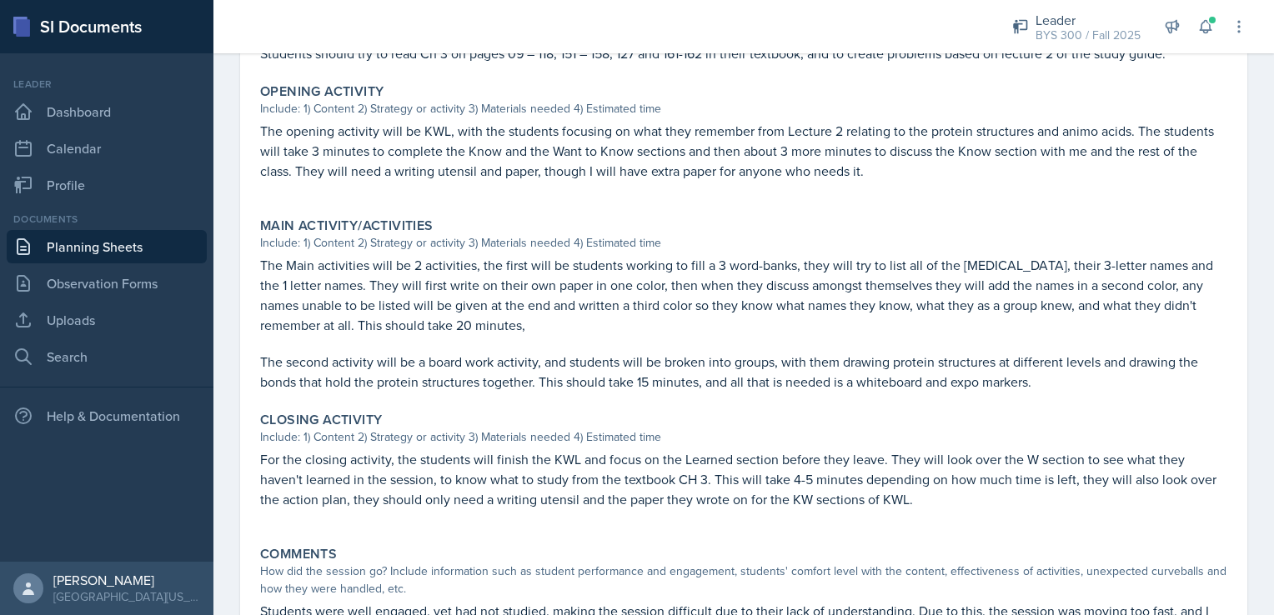
click at [264, 265] on p "The Main activities will be 2 activities, the first will be students working to…" at bounding box center [743, 295] width 967 height 80
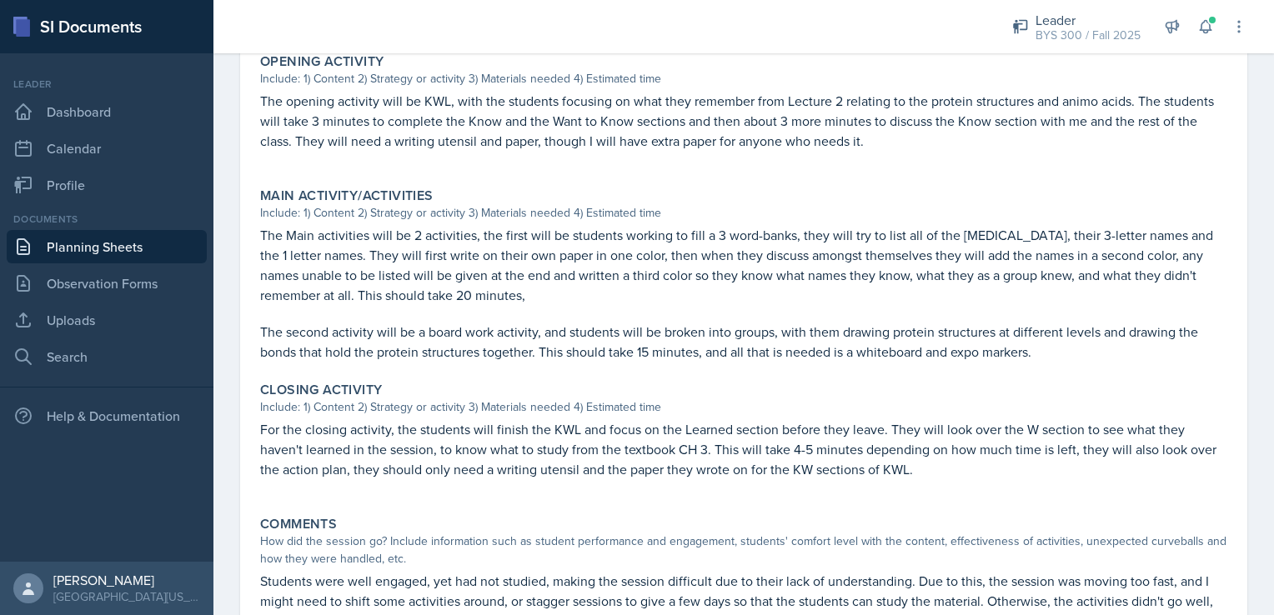
scroll to position [514, 0]
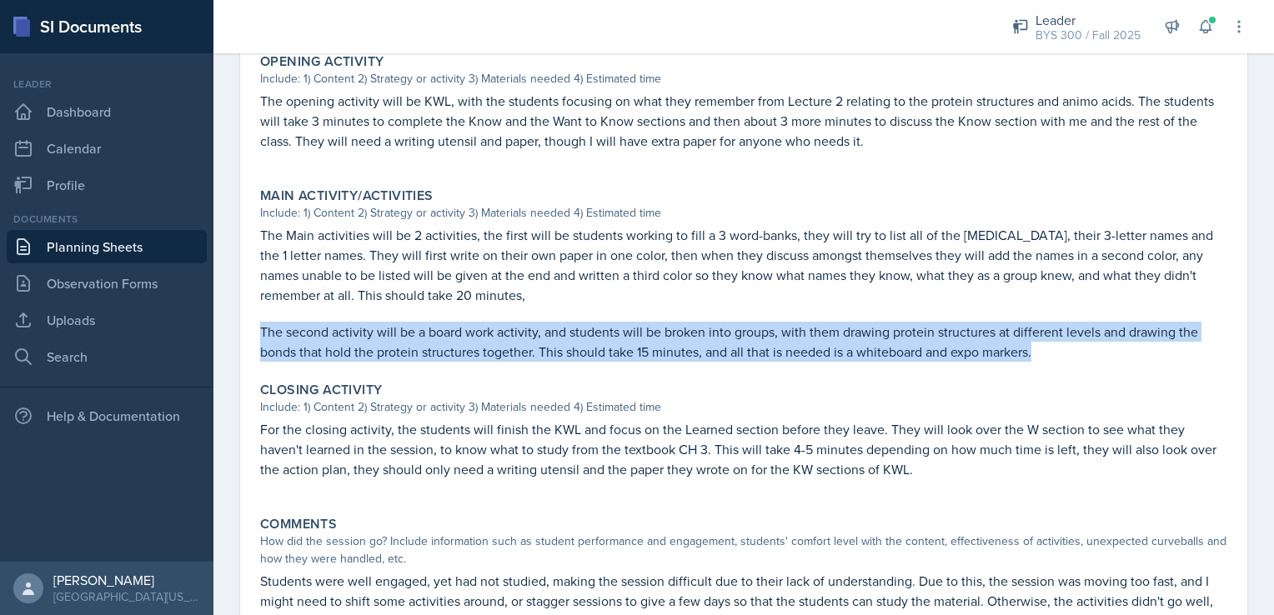
drag, startPoint x: 260, startPoint y: 329, endPoint x: 1114, endPoint y: 345, distance: 854.1
click at [1114, 345] on p "The second activity will be a board work activity, and students will be broken …" at bounding box center [743, 342] width 967 height 40
copy p "The second activity will be a board work activity, and students will be broken …"
click at [125, 237] on link "Planning Sheets" at bounding box center [107, 246] width 200 height 33
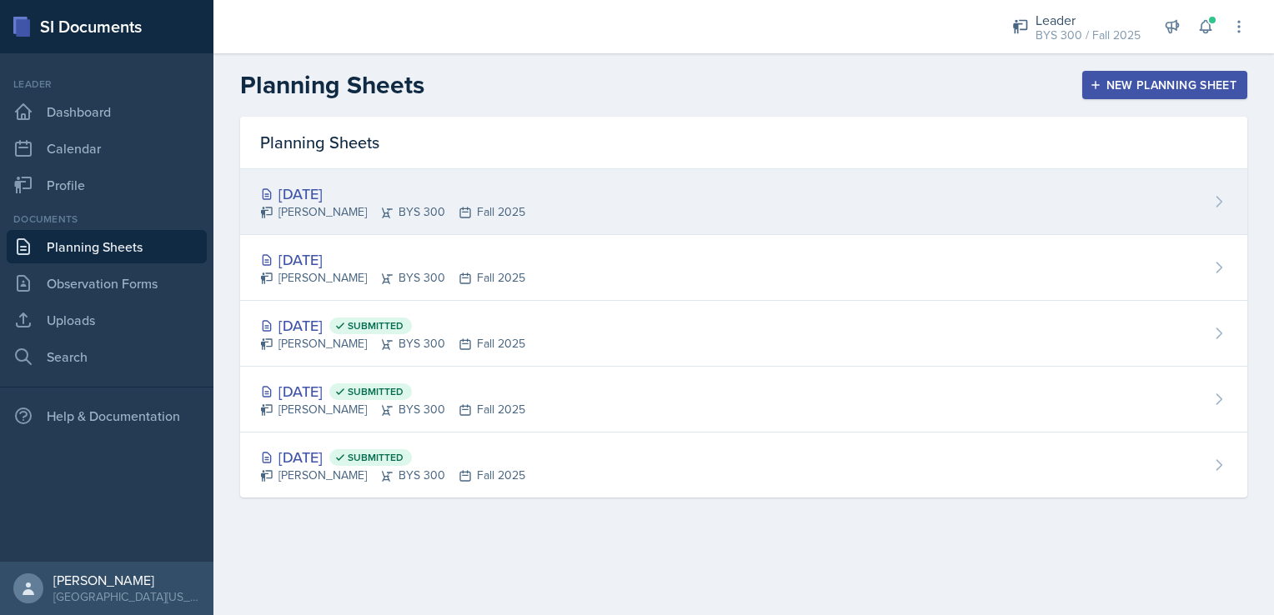
click at [431, 184] on div "[DATE]" at bounding box center [392, 194] width 265 height 23
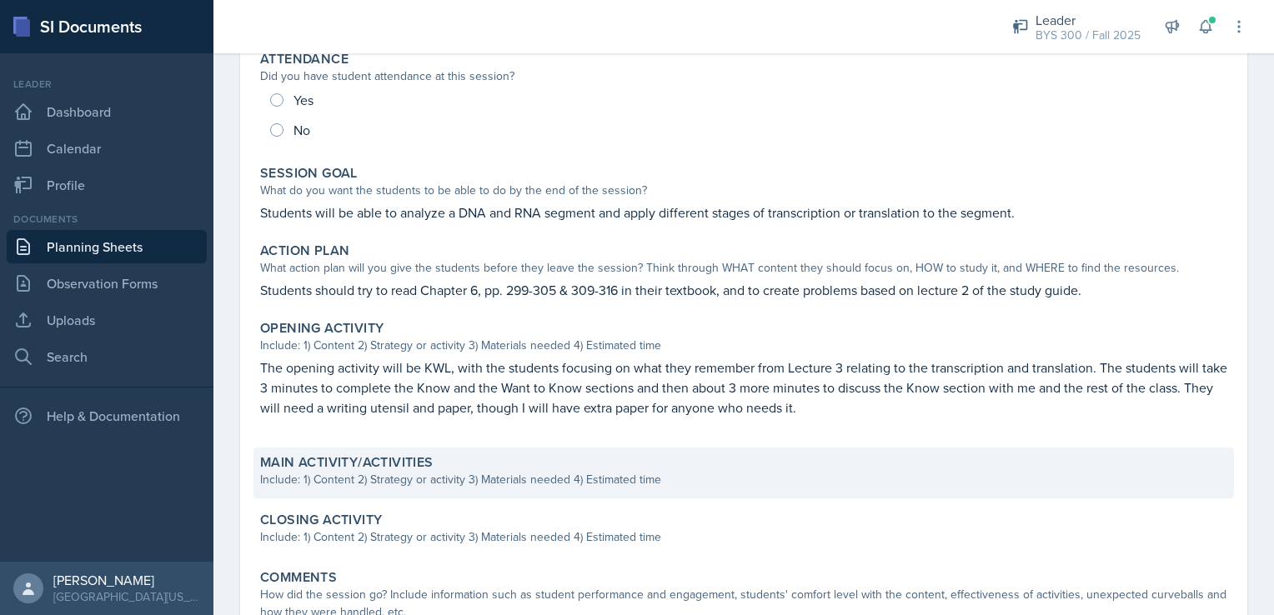
click at [397, 475] on div "Include: 1) Content 2) Strategy or activity 3) Materials needed 4) Estimated ti…" at bounding box center [743, 480] width 967 height 18
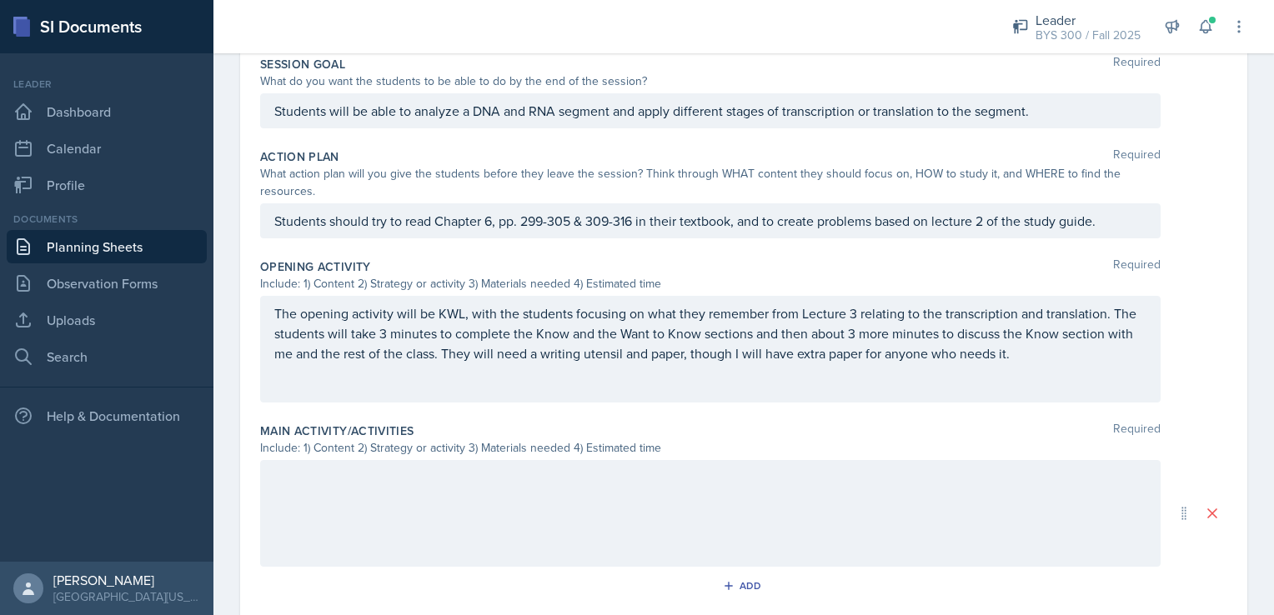
scroll to position [375, 0]
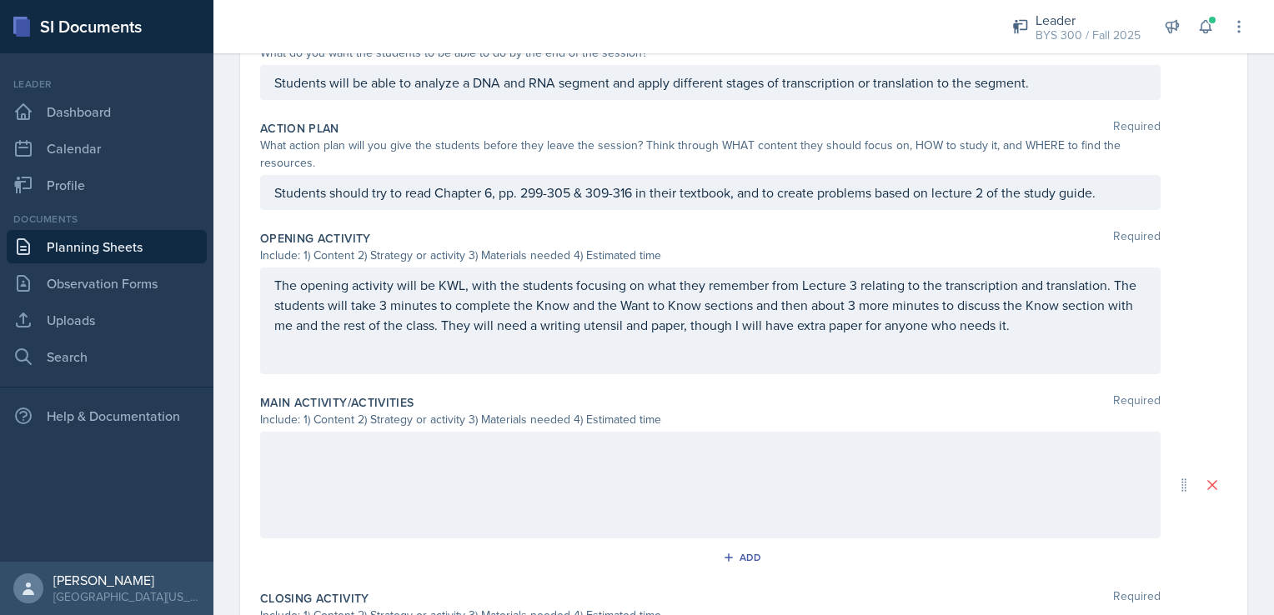
click at [397, 460] on p at bounding box center [710, 449] width 872 height 20
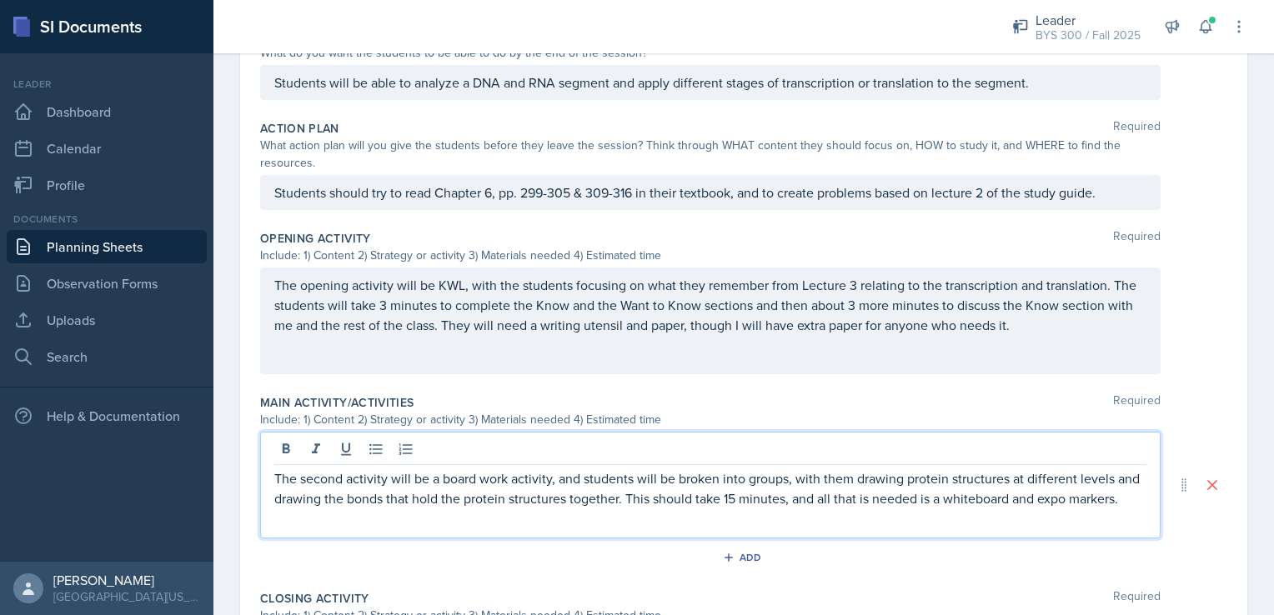
click at [383, 478] on p "The second activity will be a board work activity, and students will be broken …" at bounding box center [710, 489] width 872 height 40
drag, startPoint x: 388, startPoint y: 478, endPoint x: 300, endPoint y: 482, distance: 87.7
click at [300, 482] on p "The second activity will be a board work activity, and students will be broken …" at bounding box center [710, 489] width 872 height 40
drag, startPoint x: 887, startPoint y: 477, endPoint x: 986, endPoint y: 478, distance: 98.4
click at [986, 478] on p "The first activity will be a board work activity, and students will be broken i…" at bounding box center [710, 489] width 872 height 40
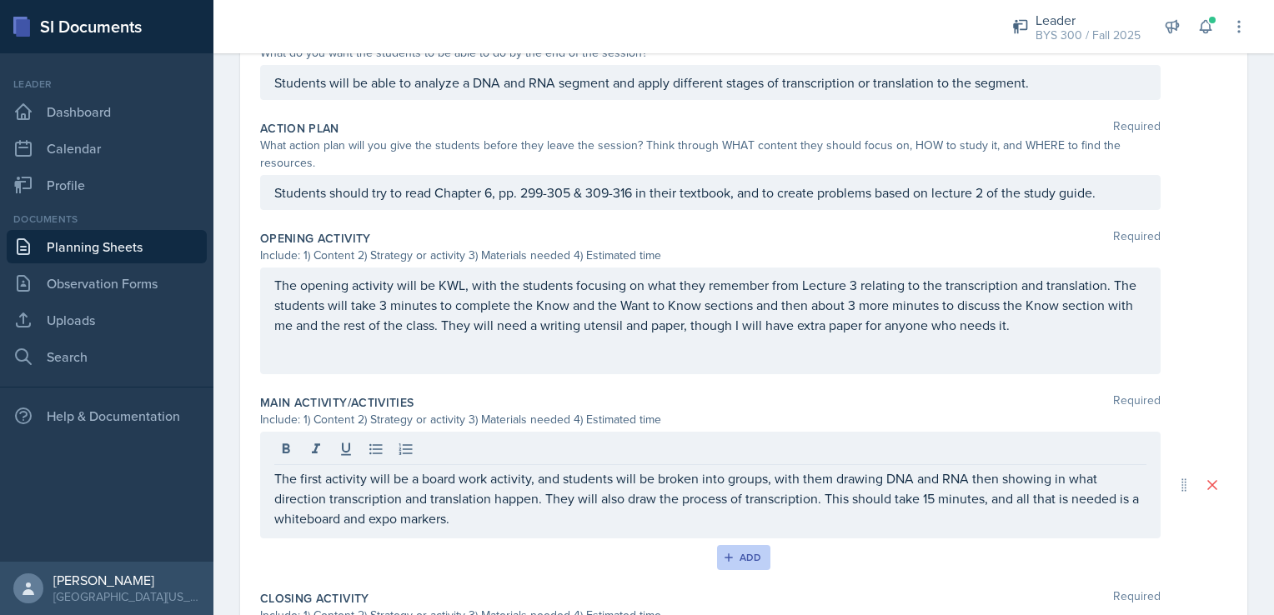
click at [757, 549] on button "Add" at bounding box center [744, 557] width 54 height 25
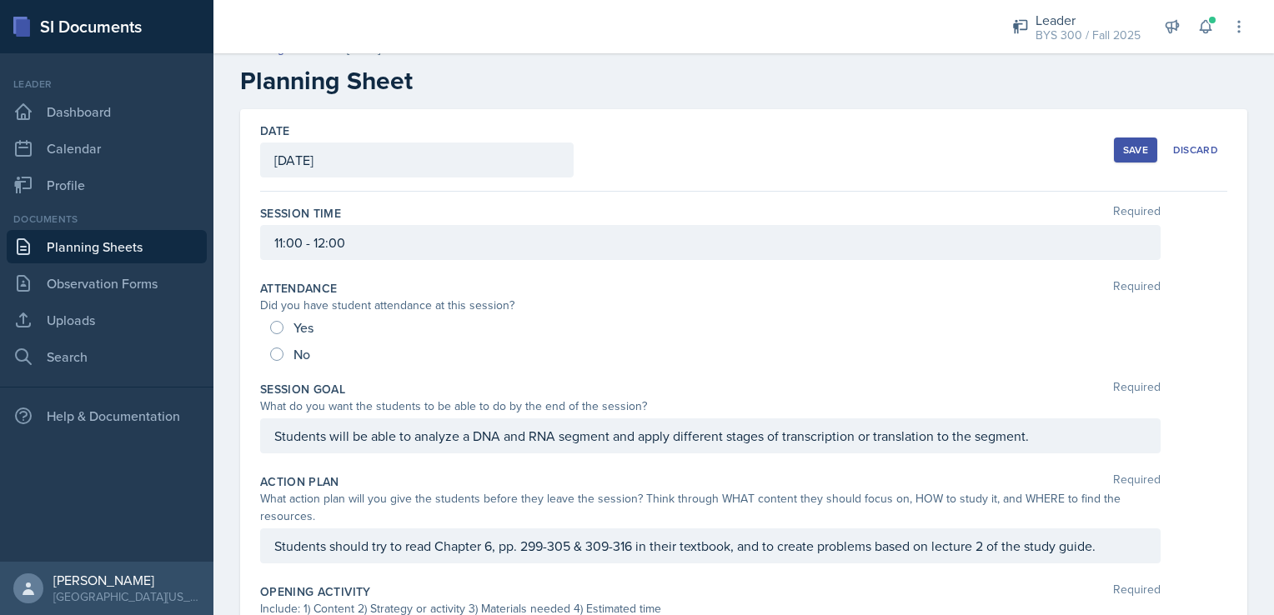
scroll to position [0, 0]
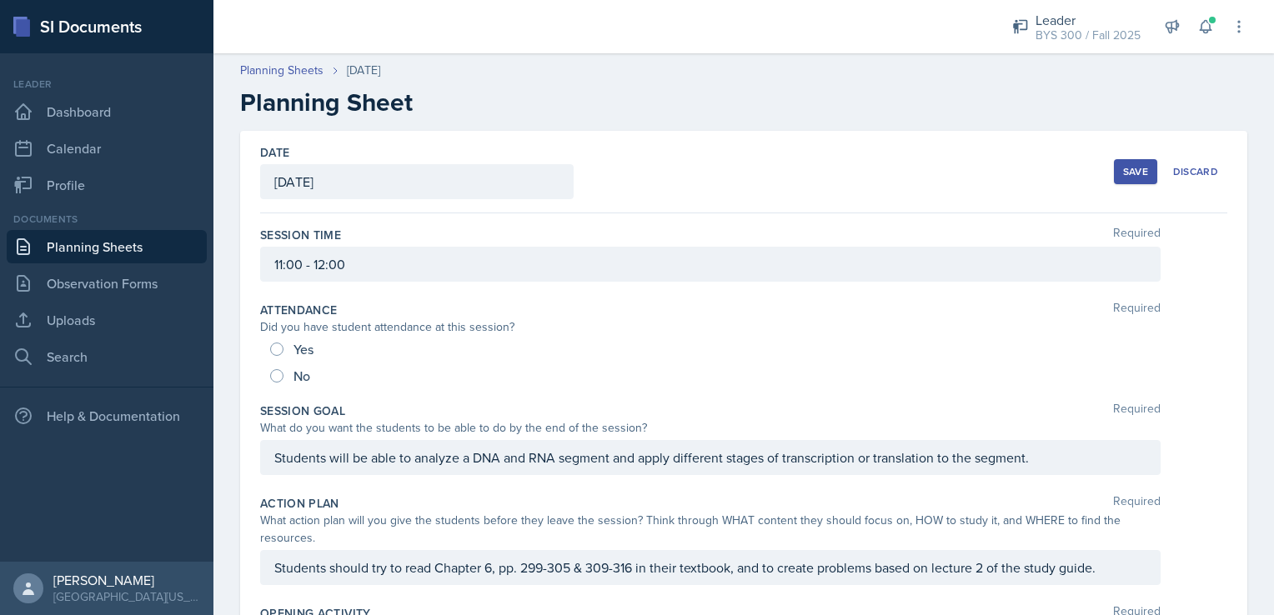
click at [1114, 167] on button "Save" at bounding box center [1135, 171] width 43 height 25
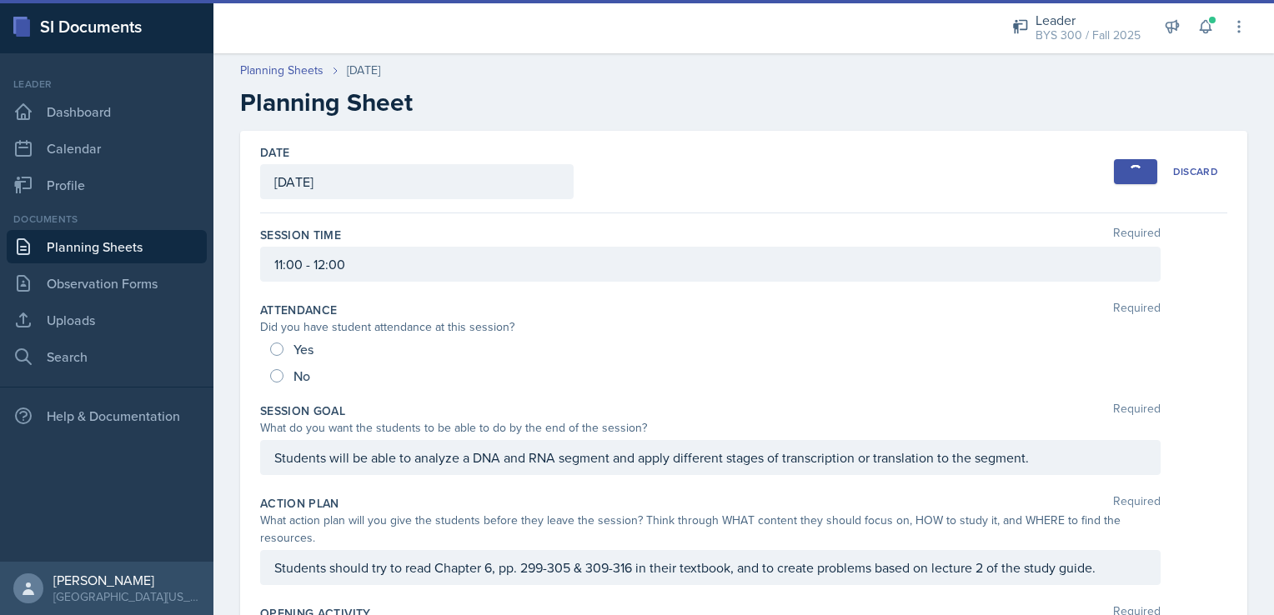
click at [170, 244] on link "Planning Sheets" at bounding box center [107, 246] width 200 height 33
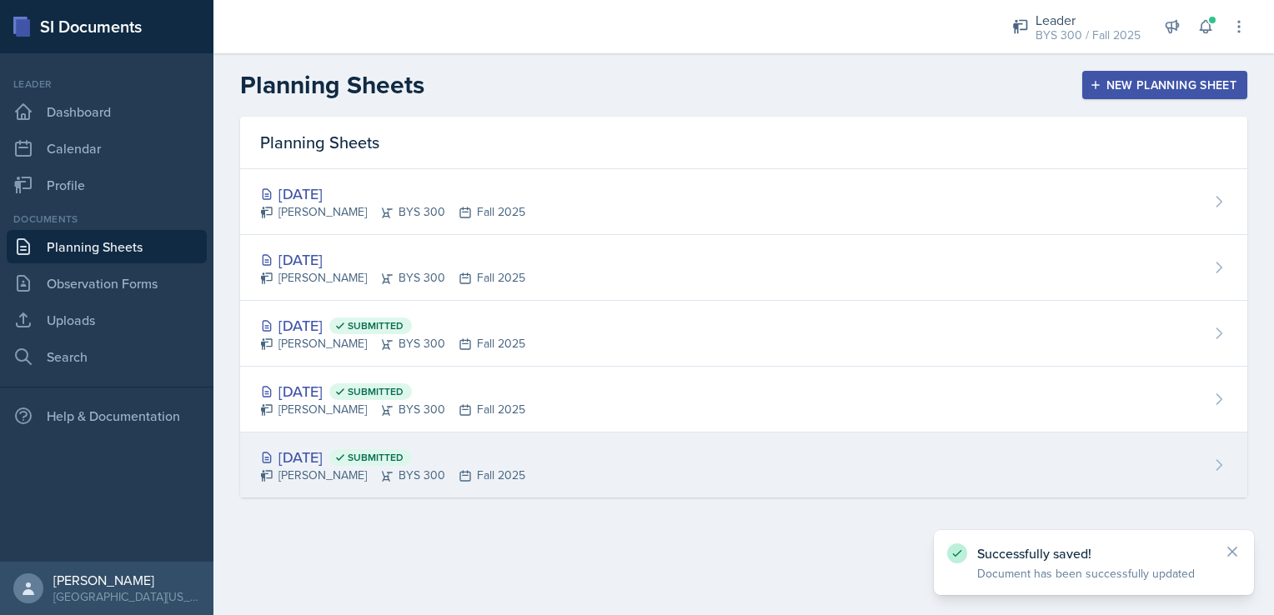
click at [330, 458] on div "[DATE] Submitted" at bounding box center [392, 457] width 265 height 23
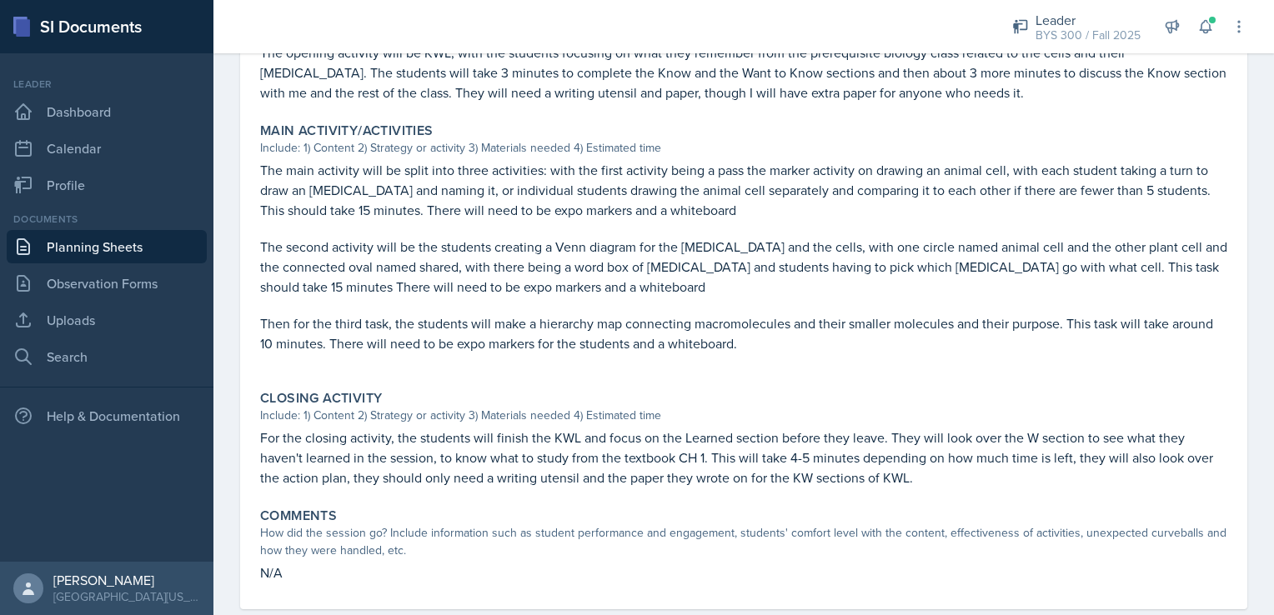
scroll to position [615, 0]
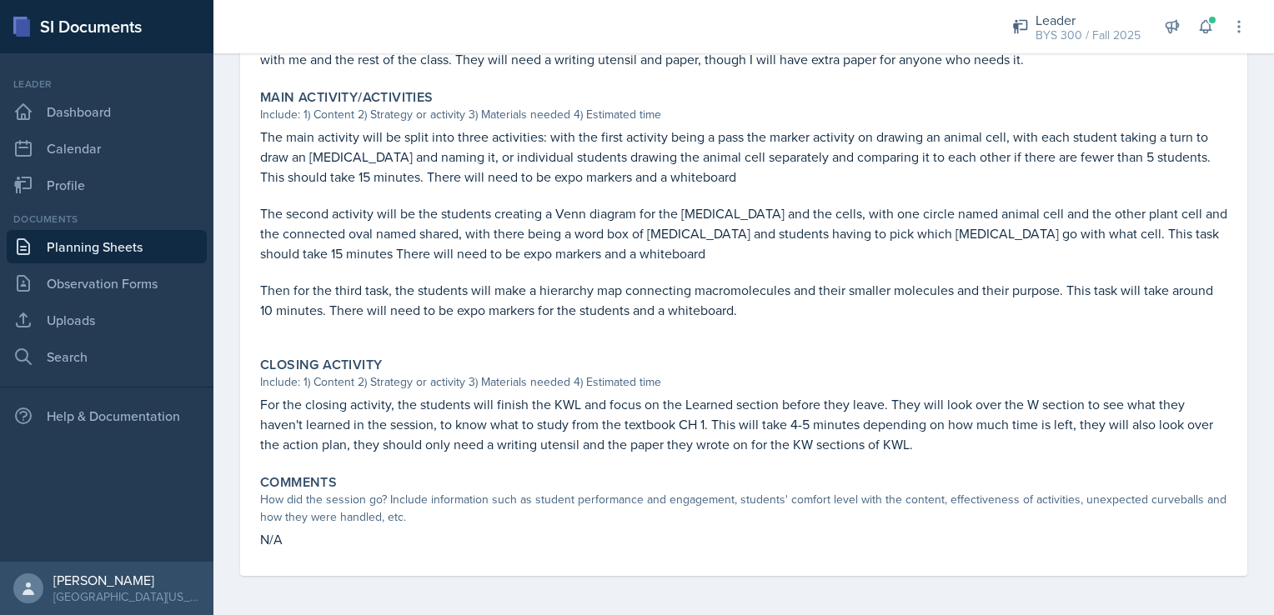
click at [143, 247] on link "Planning Sheets" at bounding box center [107, 246] width 200 height 33
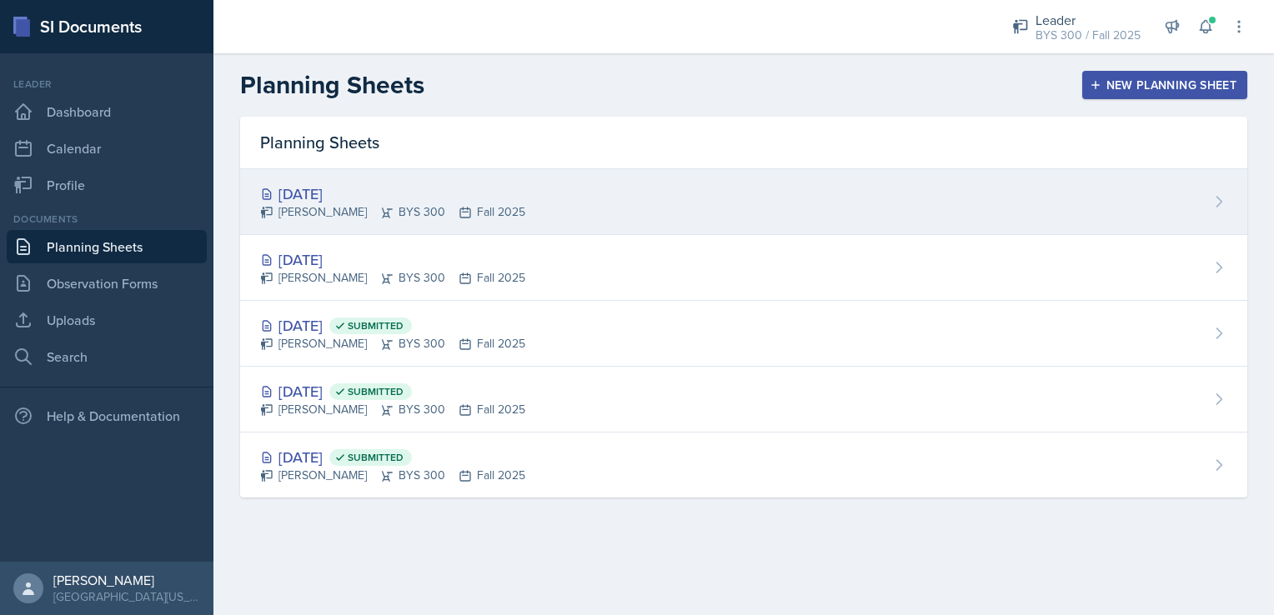
click at [477, 223] on div "[DATE] [PERSON_NAME] BYS 300 Fall 2025" at bounding box center [743, 202] width 1007 height 66
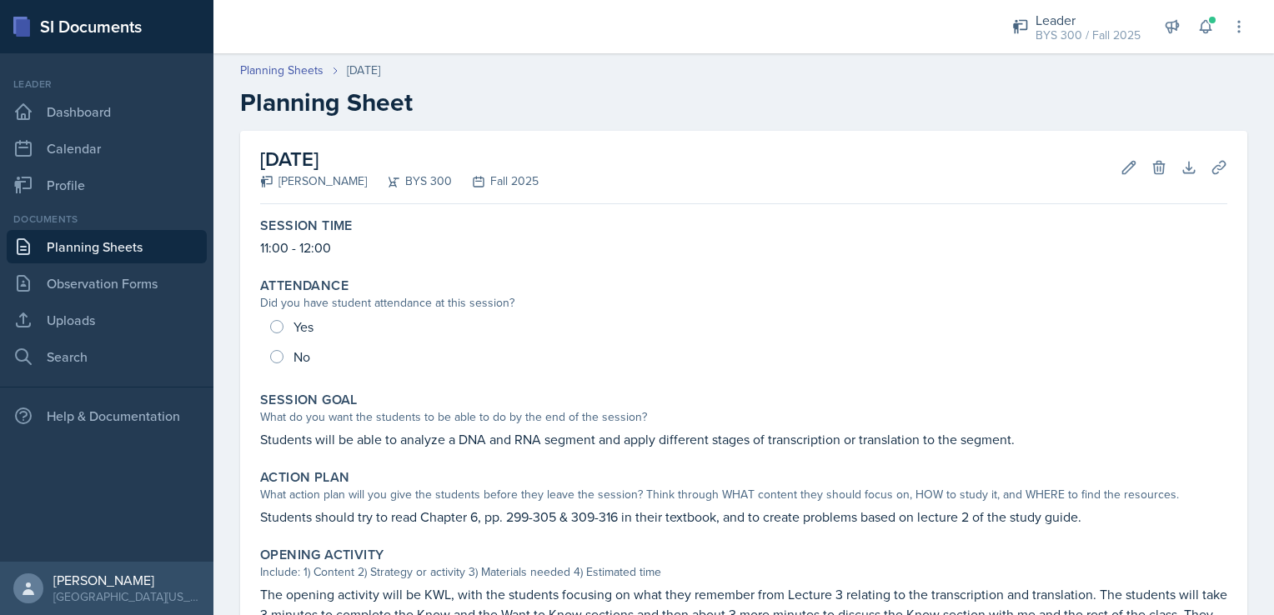
scroll to position [187, 0]
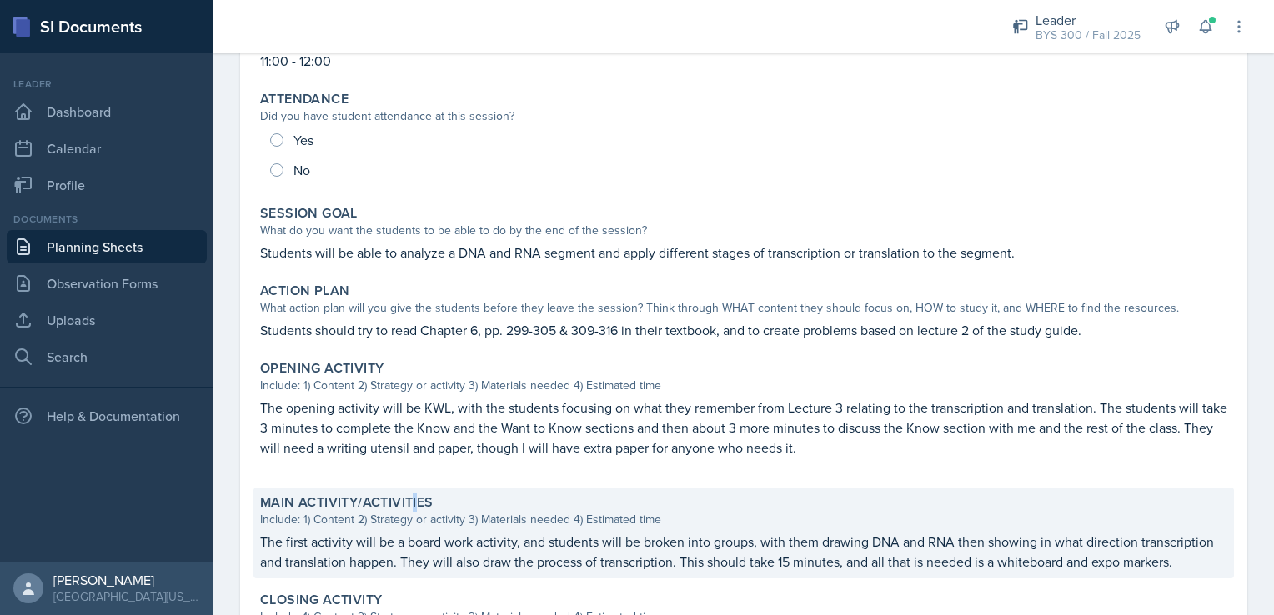
drag, startPoint x: 527, startPoint y: 519, endPoint x: 417, endPoint y: 504, distance: 111.1
click at [417, 504] on label "Main Activity/Activities" at bounding box center [346, 503] width 173 height 17
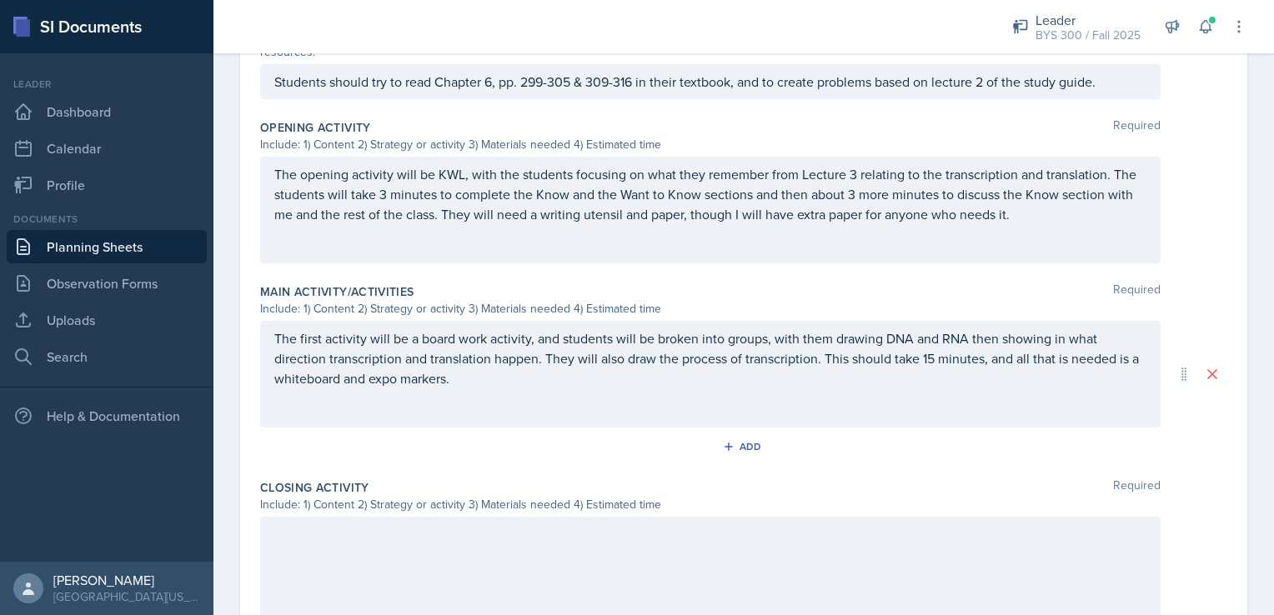
scroll to position [487, 0]
click at [737, 441] on div "Add" at bounding box center [744, 445] width 36 height 13
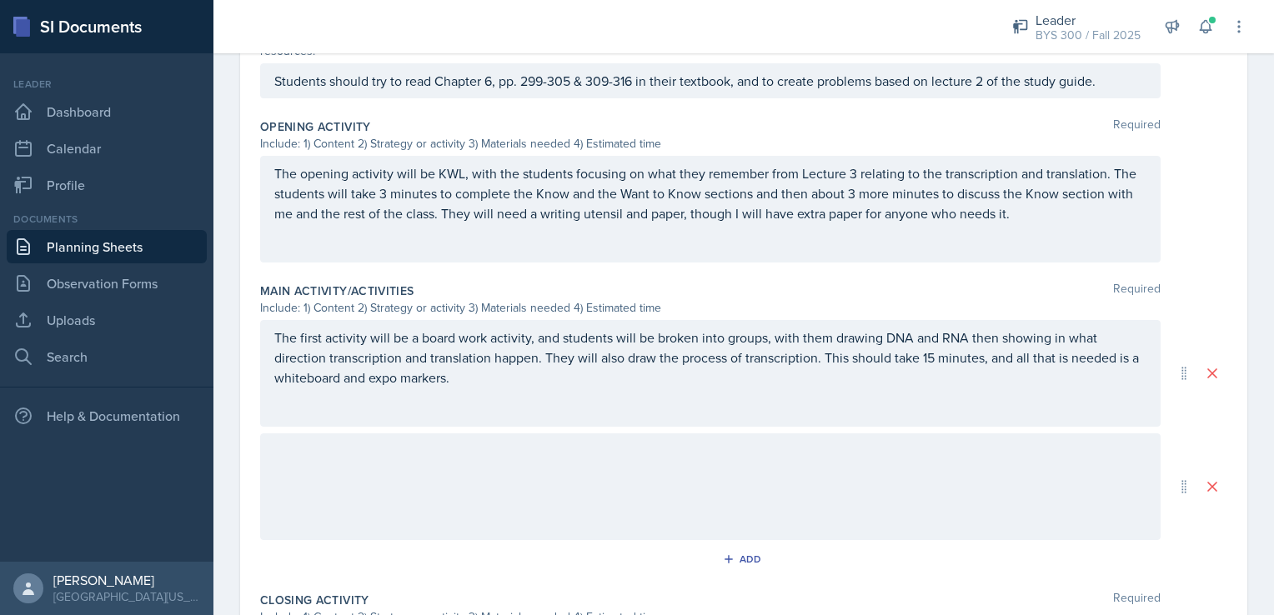
click at [638, 442] on div at bounding box center [710, 487] width 901 height 107
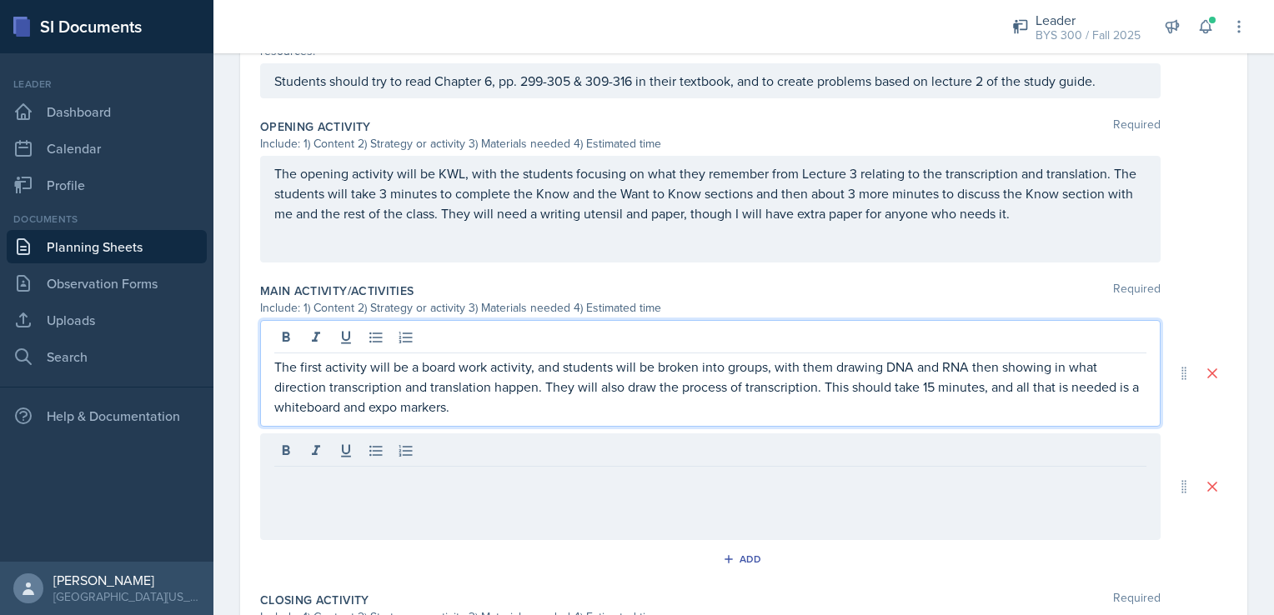
click at [484, 375] on p "The first activity will be a board work activity, and students will be broken i…" at bounding box center [710, 387] width 872 height 60
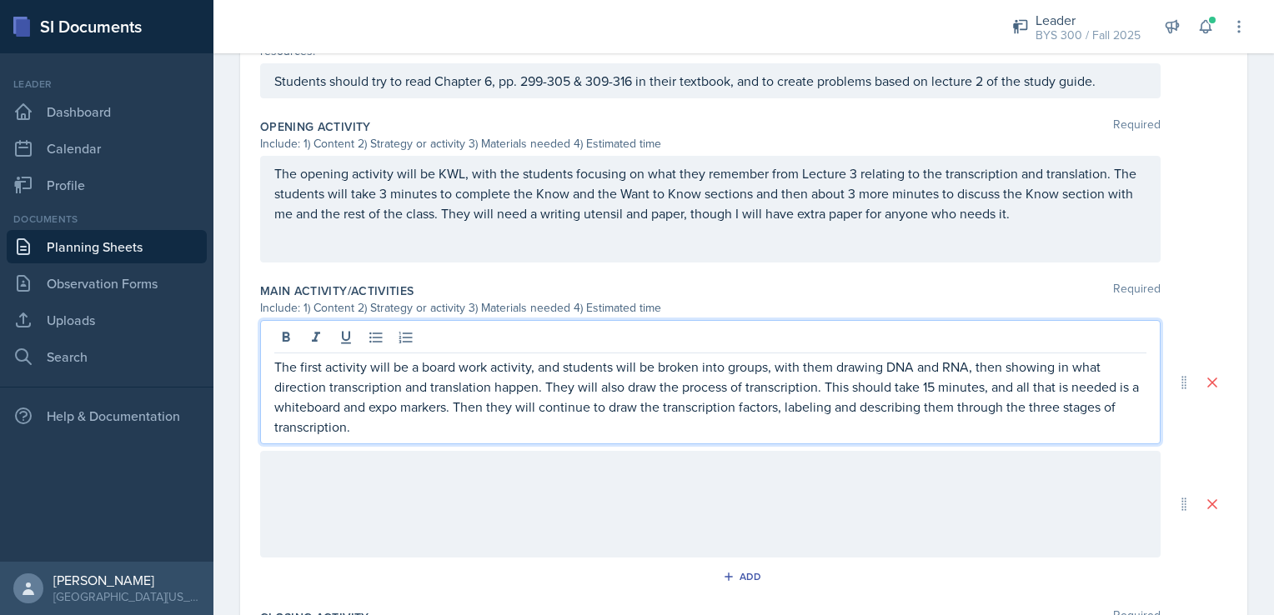
click at [574, 422] on p "The first activity will be a board work activity, and students will be broken i…" at bounding box center [710, 397] width 872 height 80
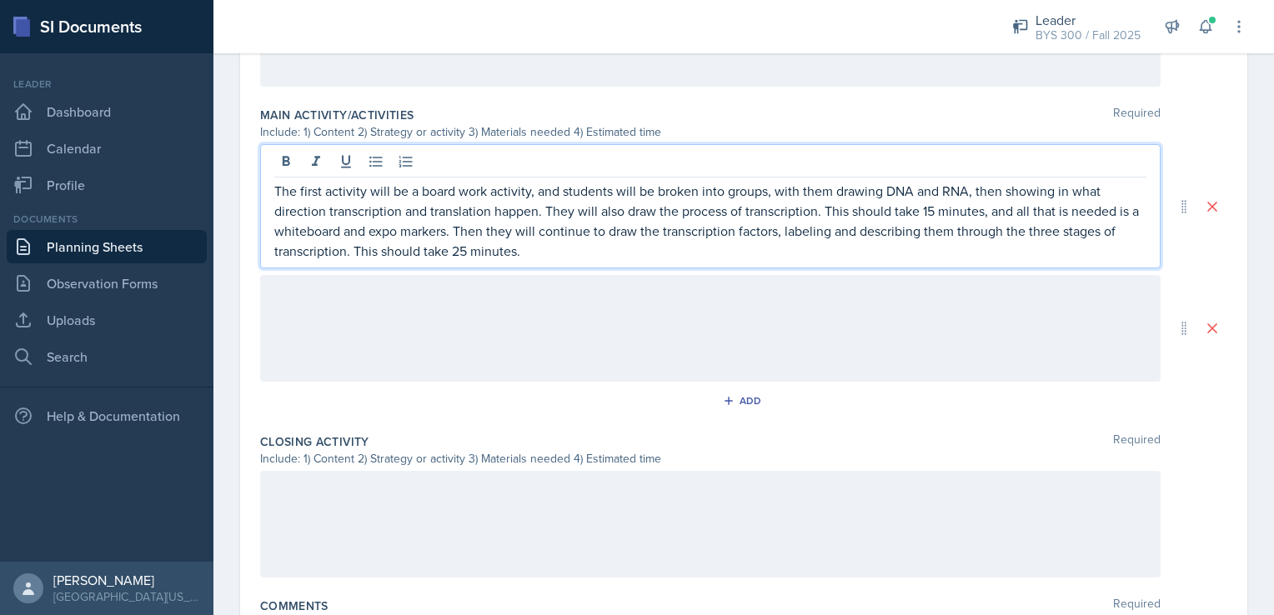
scroll to position [664, 0]
click at [1207, 339] on div at bounding box center [743, 327] width 967 height 107
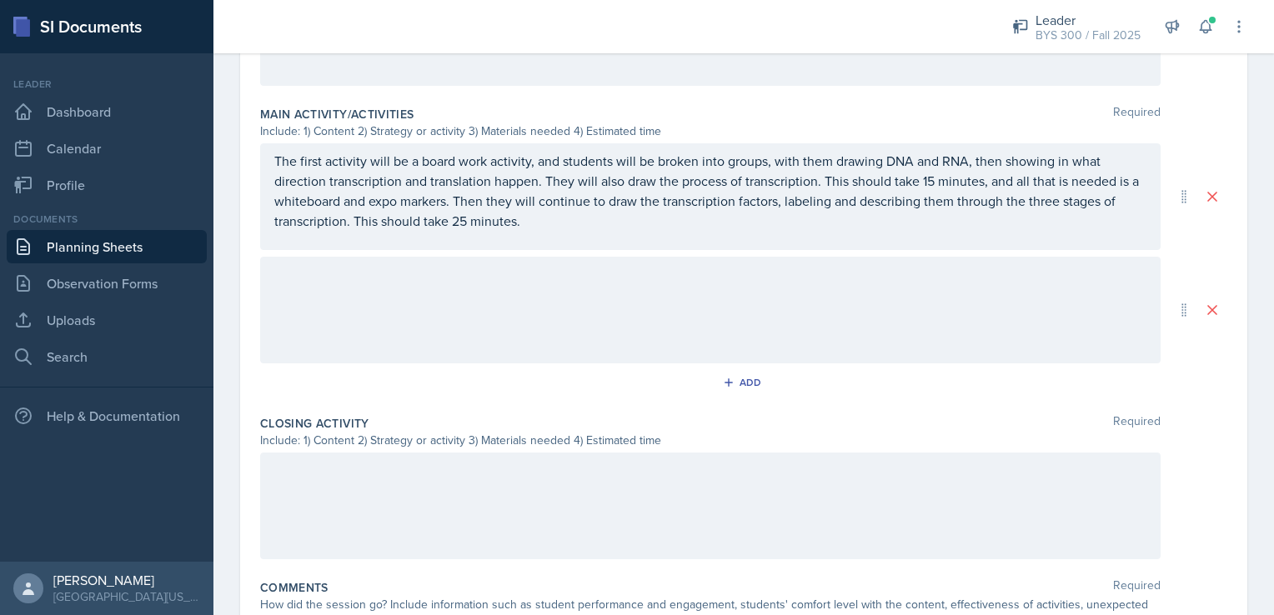
click at [712, 507] on div at bounding box center [710, 506] width 901 height 107
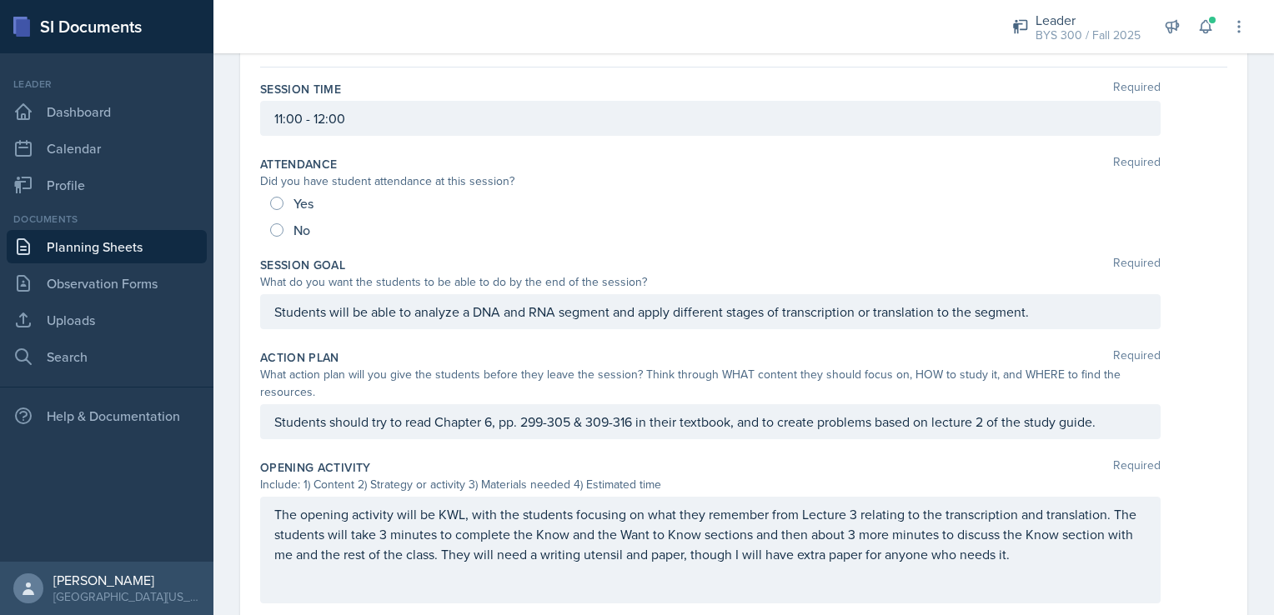
scroll to position [0, 0]
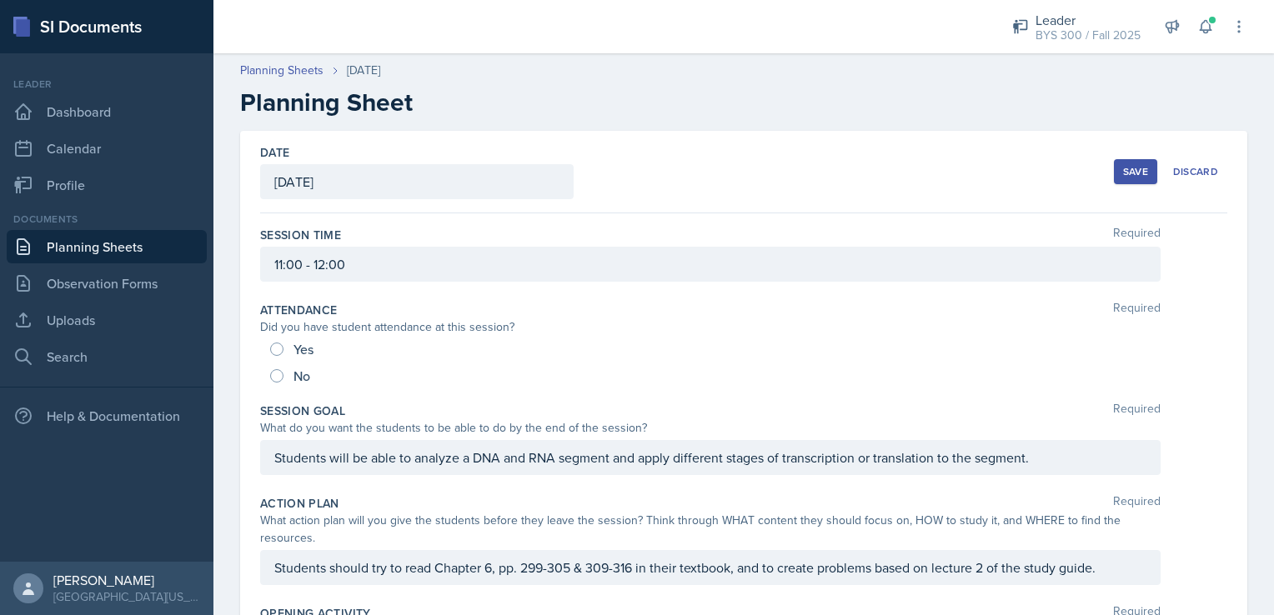
click at [1123, 172] on div "Save" at bounding box center [1135, 171] width 25 height 13
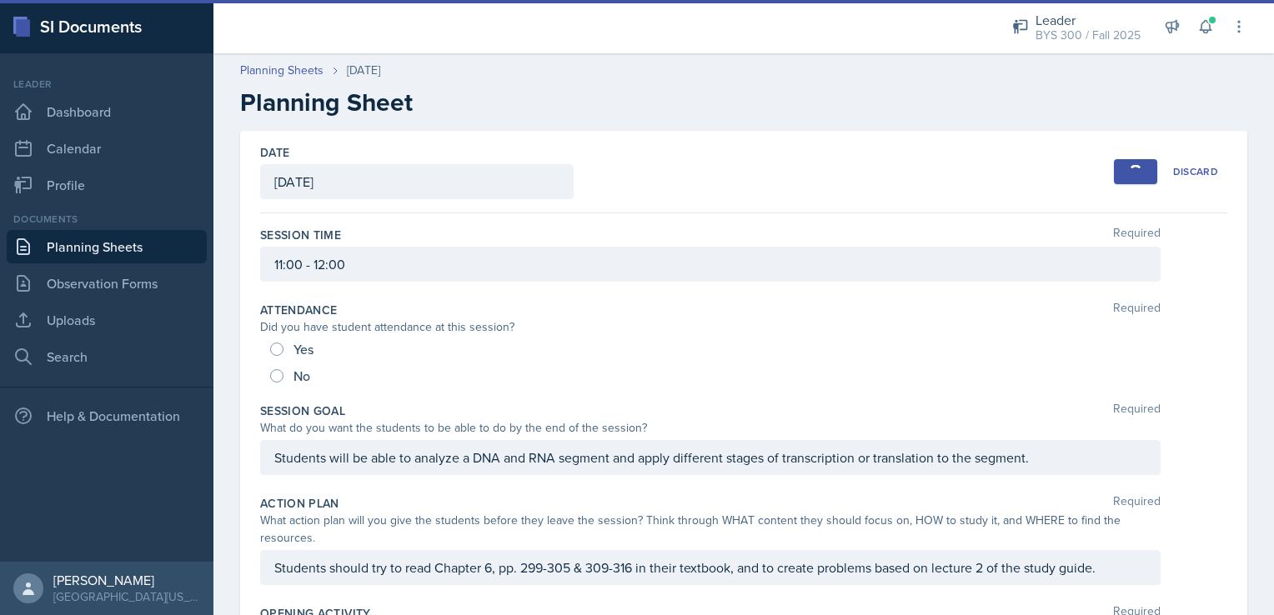
click at [110, 249] on link "Planning Sheets" at bounding box center [107, 246] width 200 height 33
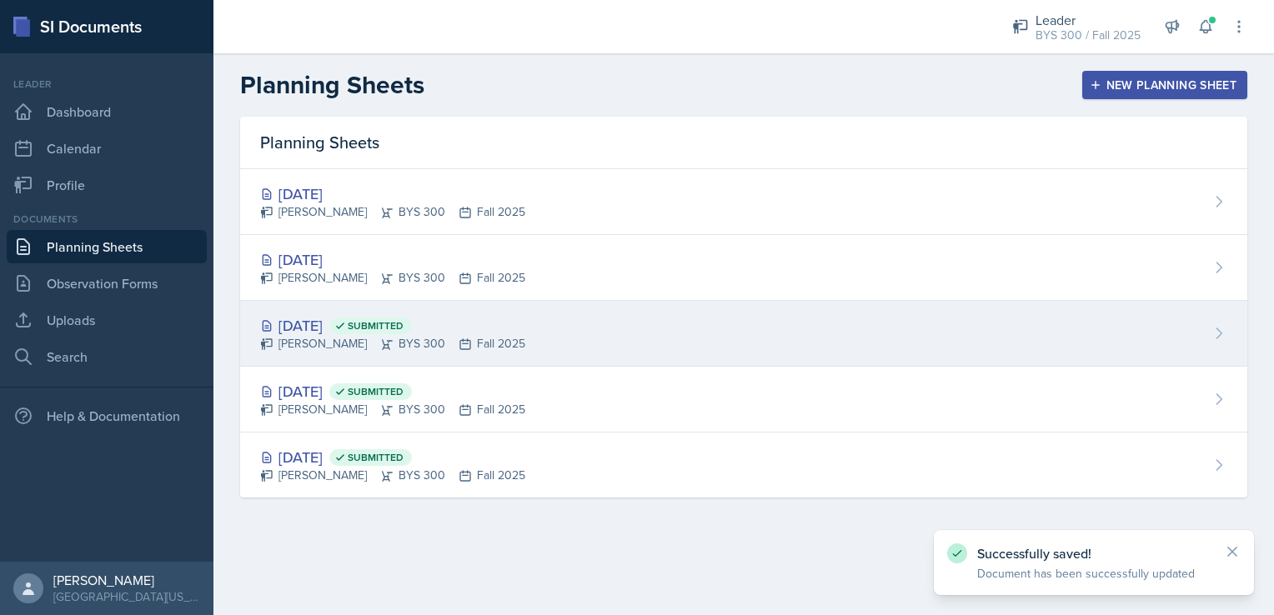
click at [524, 324] on div "[DATE] Submitted [PERSON_NAME] BYS 300 Fall 2025" at bounding box center [743, 334] width 1007 height 66
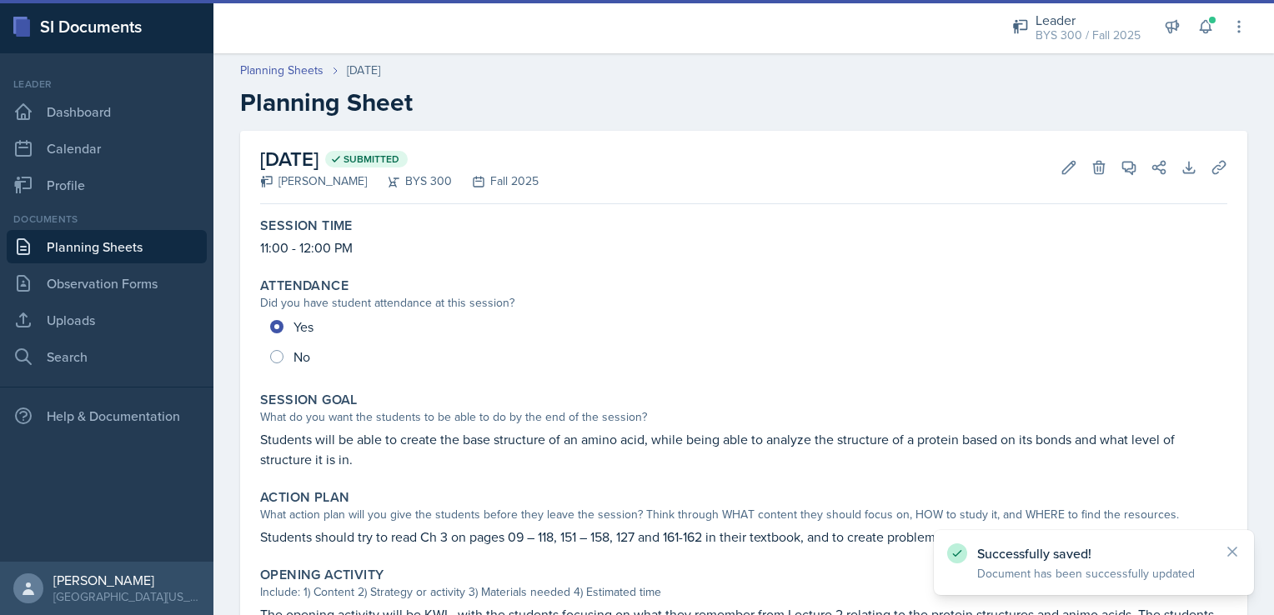
scroll to position [595, 0]
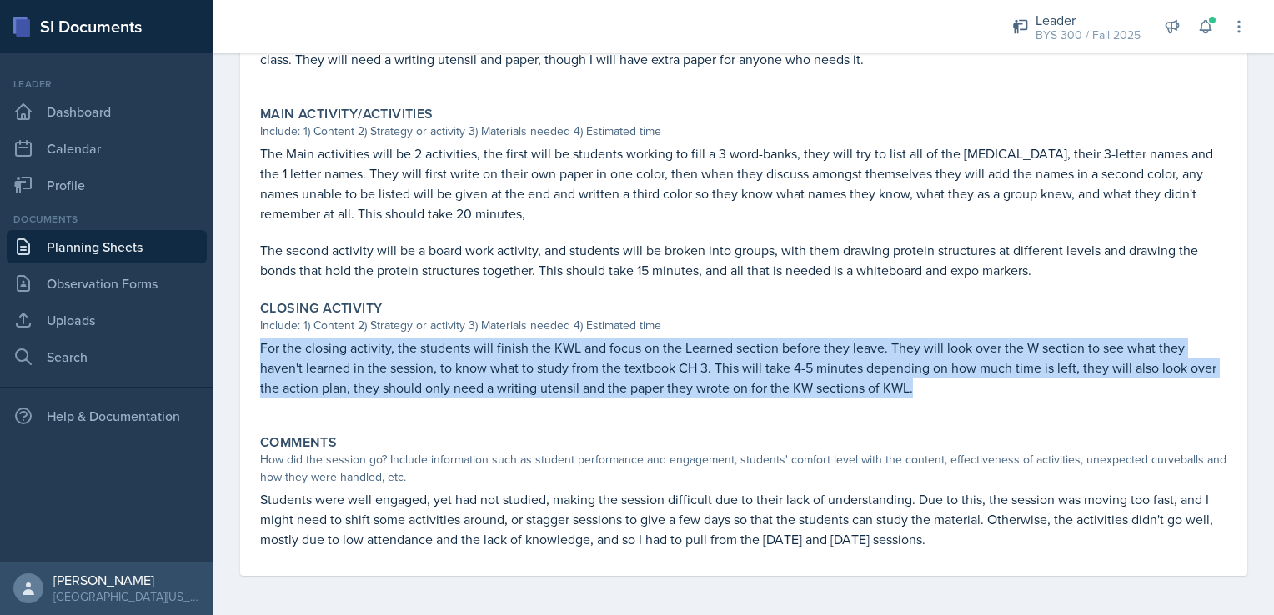
drag, startPoint x: 259, startPoint y: 342, endPoint x: 960, endPoint y: 383, distance: 701.7
click at [960, 383] on div "Closing Activity Include: 1) Content 2) Strategy or activity 3) Materials neede…" at bounding box center [744, 358] width 981 height 128
copy p "For the closing activity, the students will finish the KWL and focus on the Lea…"
click at [145, 252] on link "Planning Sheets" at bounding box center [107, 246] width 200 height 33
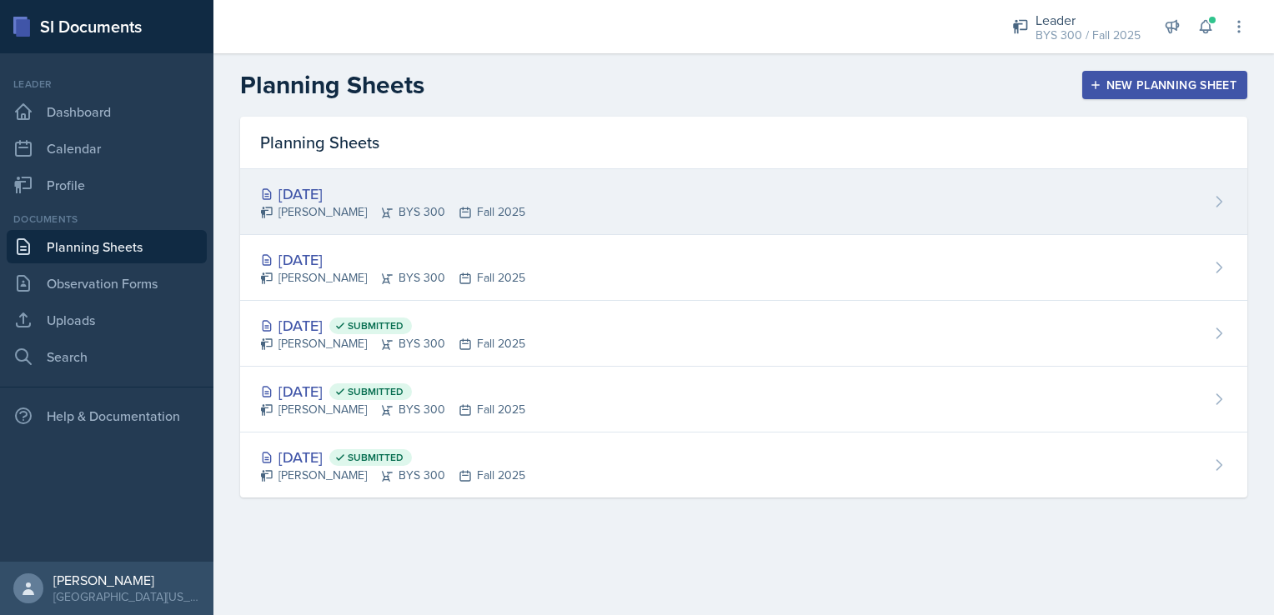
click at [424, 213] on div "[PERSON_NAME] BYS 300 Fall 2025" at bounding box center [392, 212] width 265 height 18
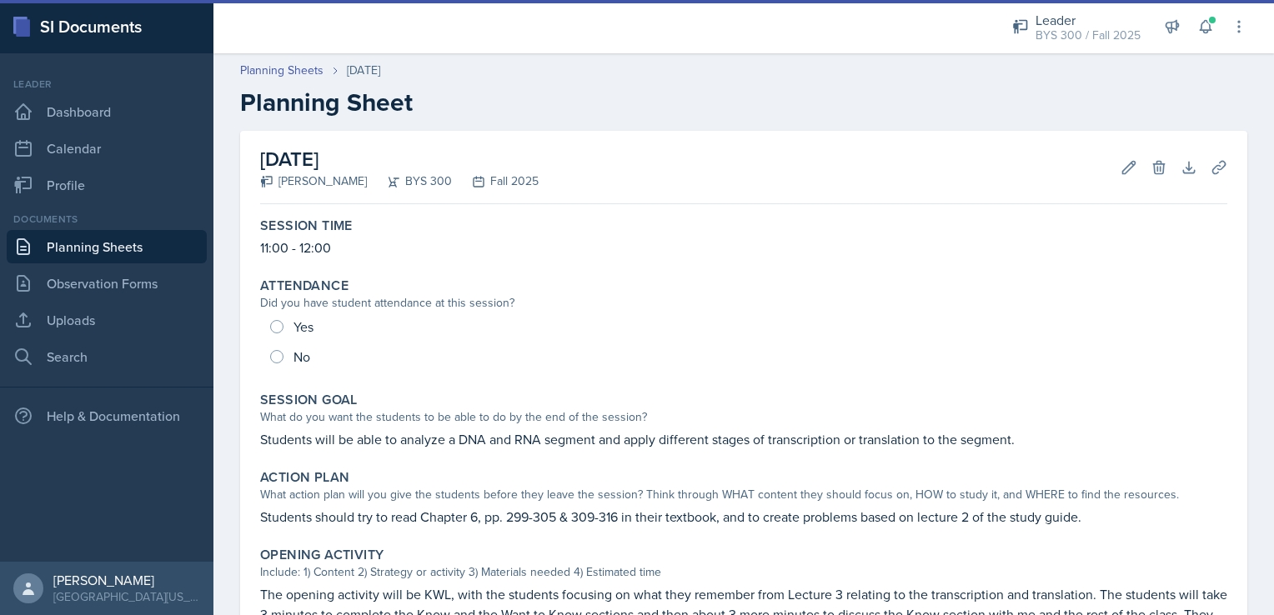
scroll to position [410, 0]
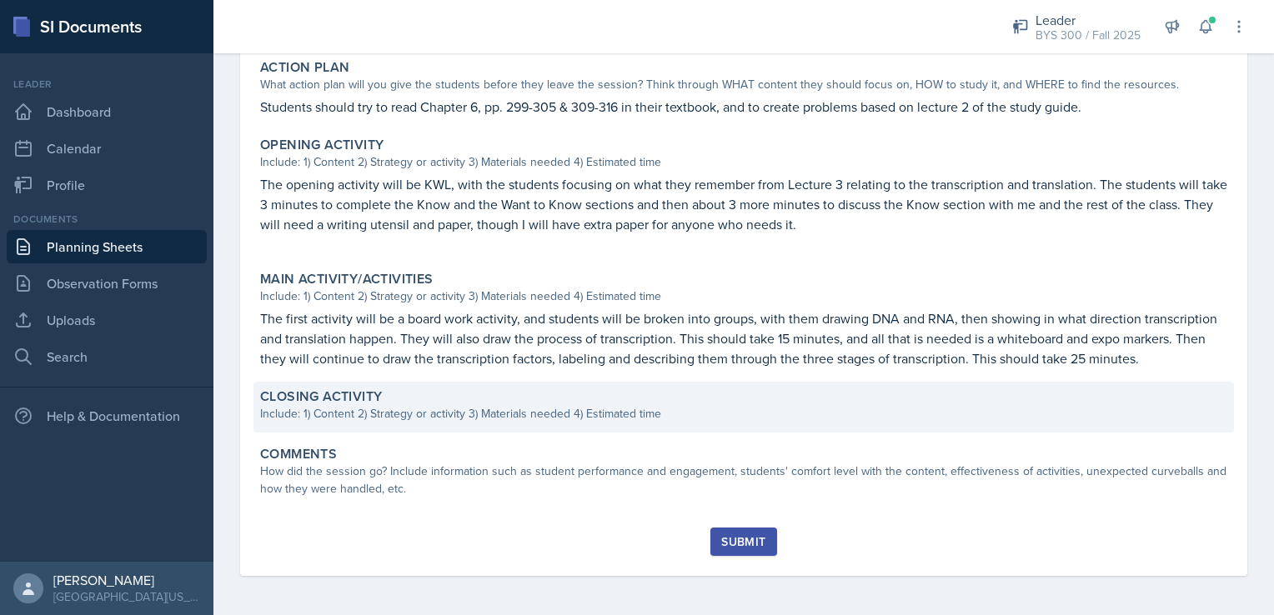
click at [446, 422] on div "Include: 1) Content 2) Strategy or activity 3) Materials needed 4) Estimated ti…" at bounding box center [743, 414] width 967 height 18
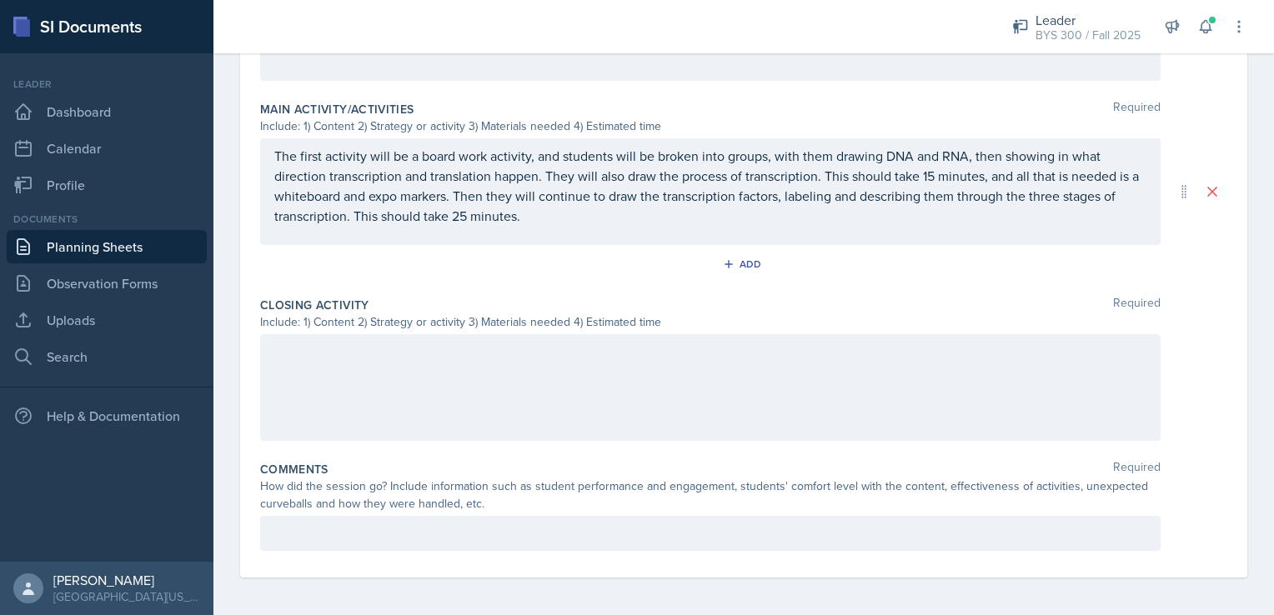
click at [445, 403] on div at bounding box center [710, 387] width 901 height 107
paste div
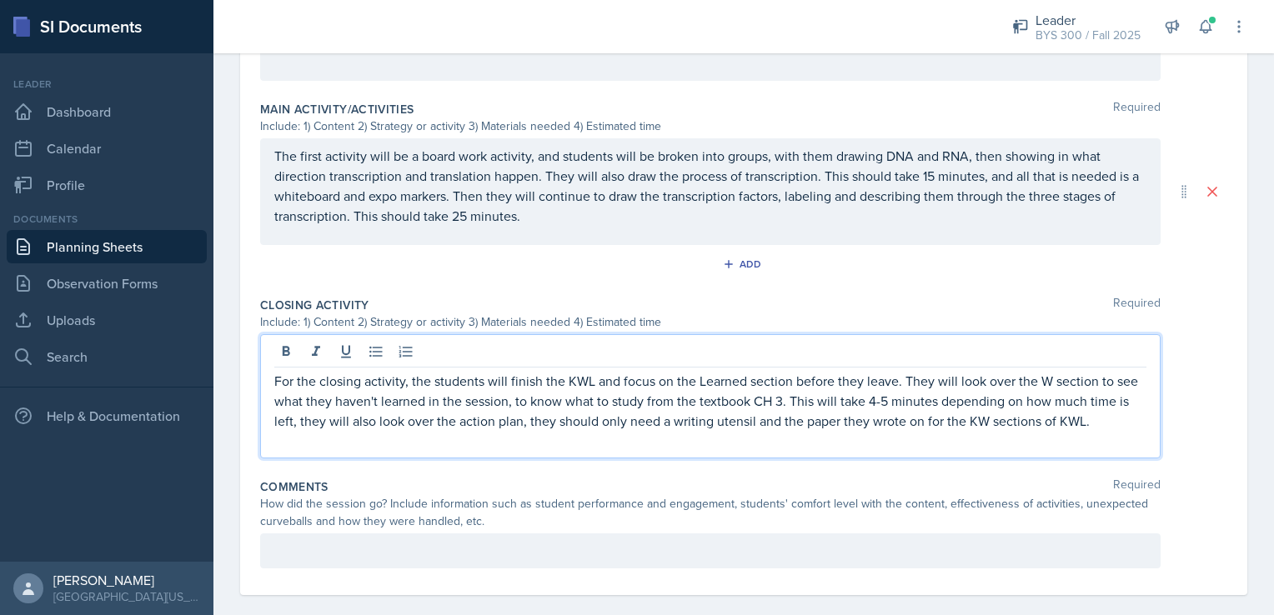
scroll to position [686, 0]
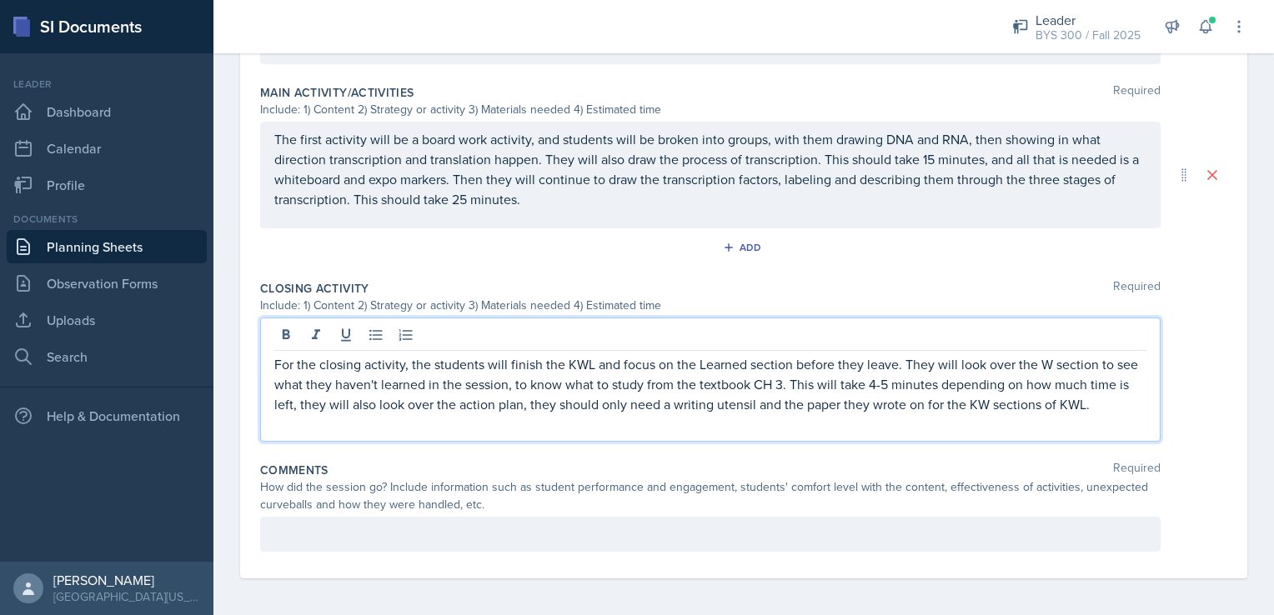
click at [804, 380] on p "For the closing activity, the students will finish the KWL and focus on the Lea…" at bounding box center [710, 384] width 872 height 60
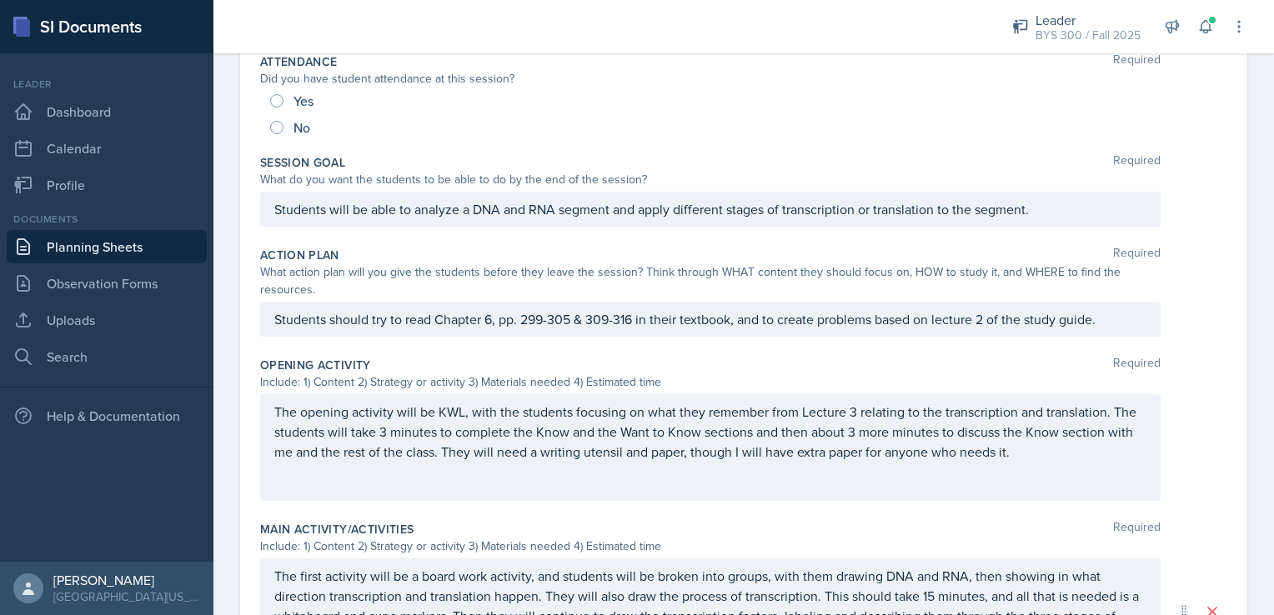
scroll to position [0, 0]
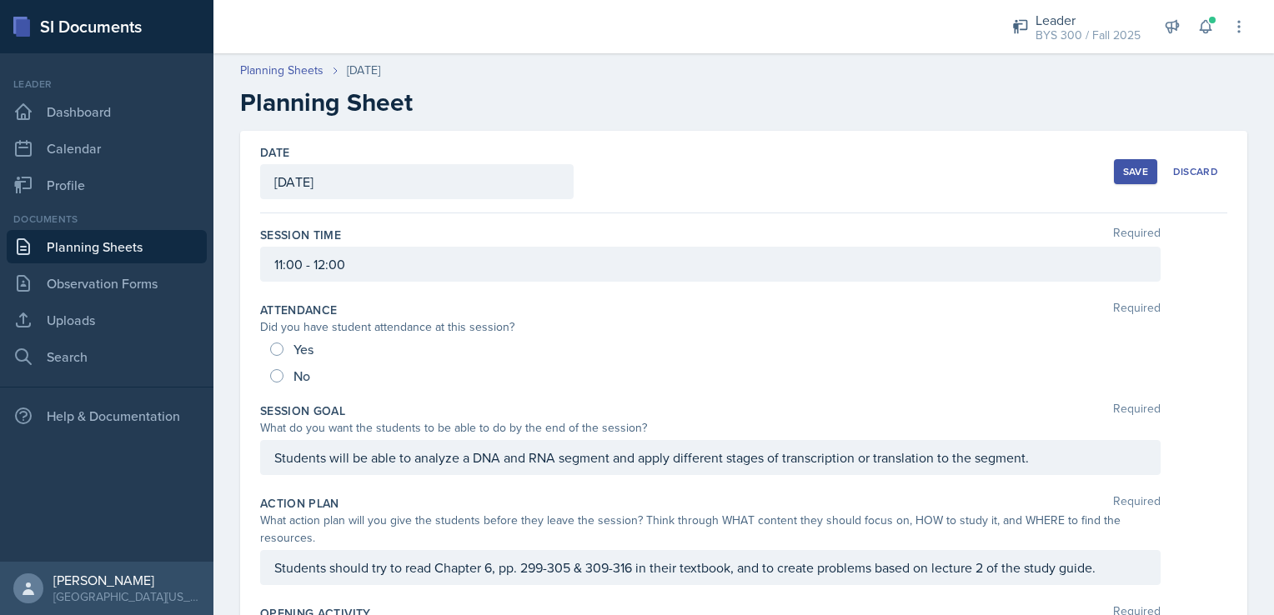
click at [1114, 180] on button "Save" at bounding box center [1135, 171] width 43 height 25
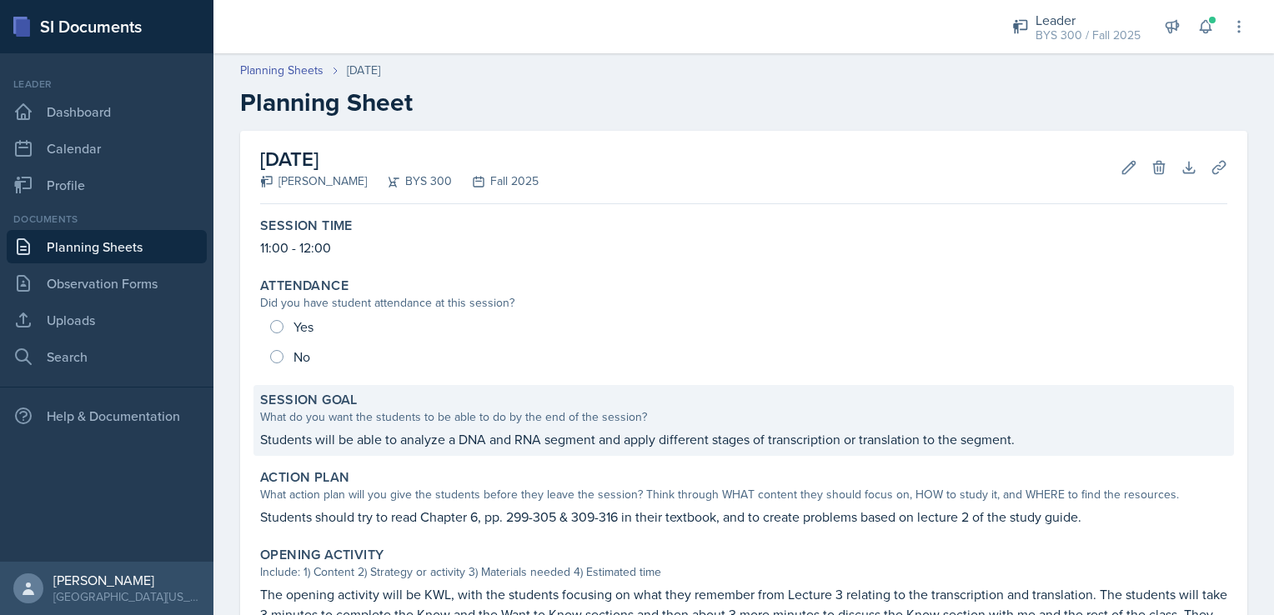
click at [586, 415] on div "What do you want the students to be able to do by the end of the session?" at bounding box center [743, 418] width 967 height 18
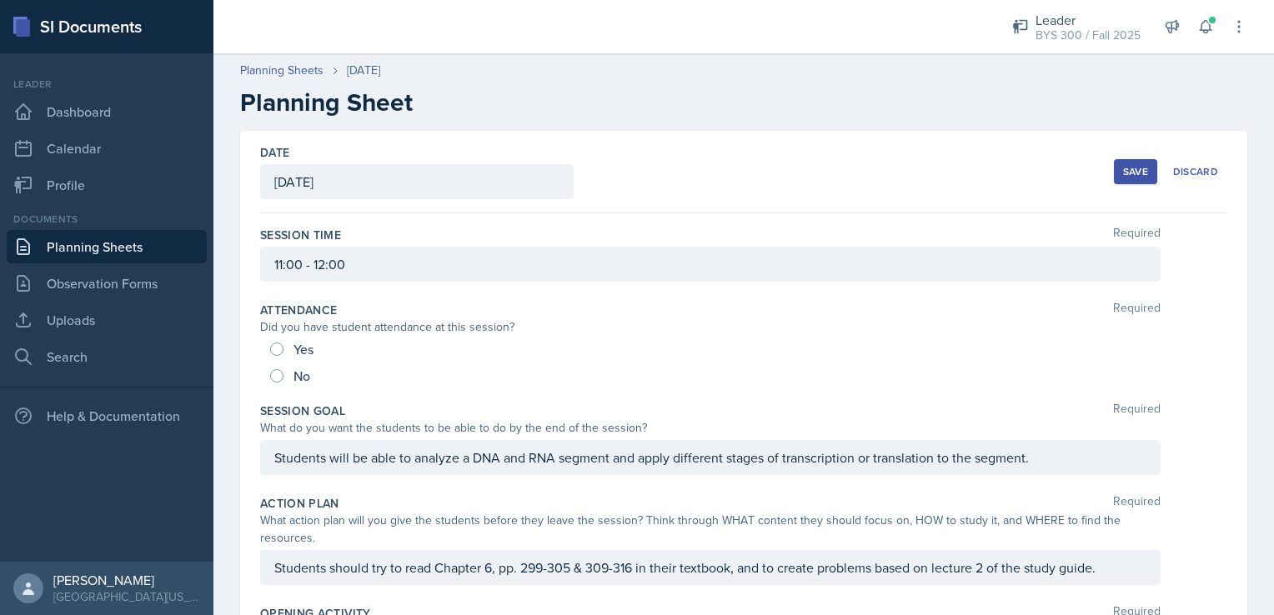
click at [586, 415] on div "Session Goal Required" at bounding box center [743, 411] width 967 height 17
click at [580, 452] on div "Students will be able to analyze a DNA and RNA segment and apply different stag…" at bounding box center [710, 457] width 901 height 35
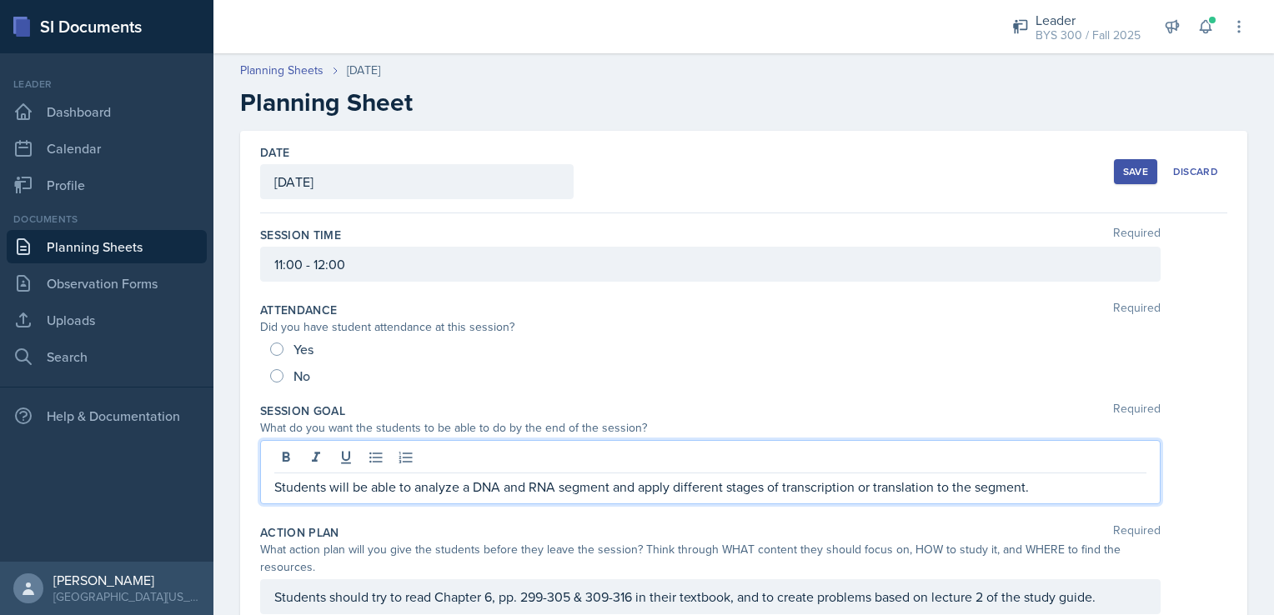
click at [580, 452] on div at bounding box center [710, 460] width 872 height 28
drag, startPoint x: 580, startPoint y: 452, endPoint x: 570, endPoint y: 479, distance: 28.5
click at [570, 479] on p "Students will be able to analyze a DNA and RNA segment and apply different stag…" at bounding box center [710, 487] width 872 height 20
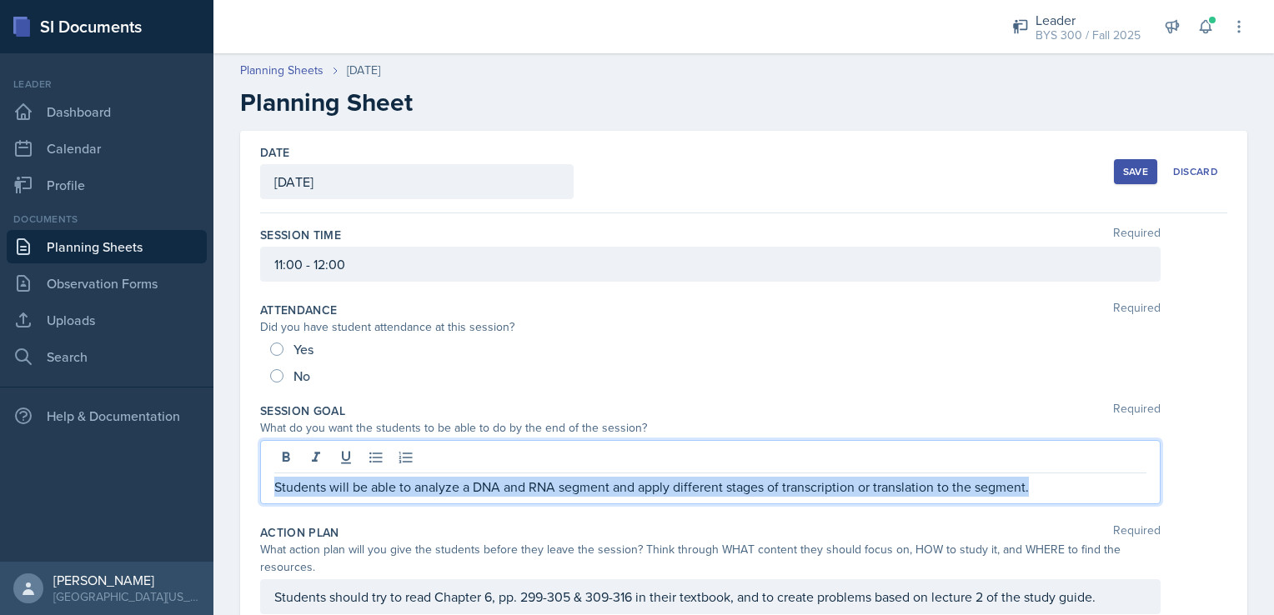
click at [570, 479] on p "Students will be able to analyze a DNA and RNA segment and apply different stag…" at bounding box center [710, 487] width 872 height 20
copy p "Students will be able to analyze a DNA and RNA segment and apply different stag…"
